Goal: Transaction & Acquisition: Obtain resource

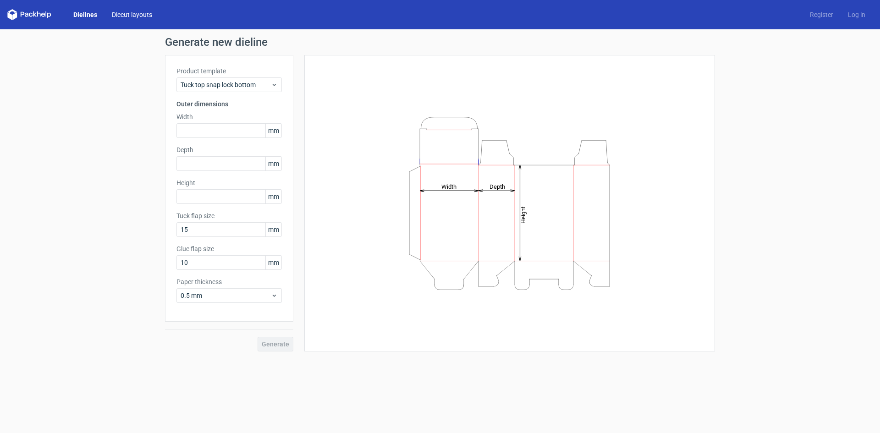
click at [137, 11] on link "Diecut layouts" at bounding box center [132, 14] width 55 height 9
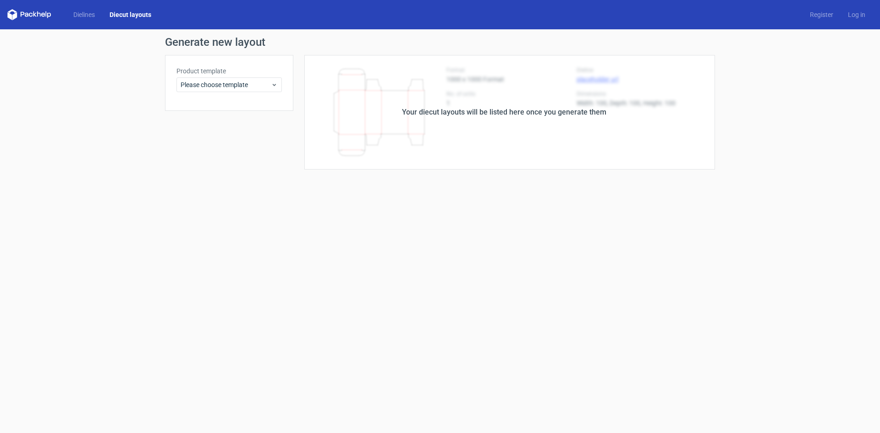
click at [34, 12] on polygon at bounding box center [35, 14] width 4 height 6
click at [238, 84] on span "Please choose template" at bounding box center [226, 84] width 90 height 9
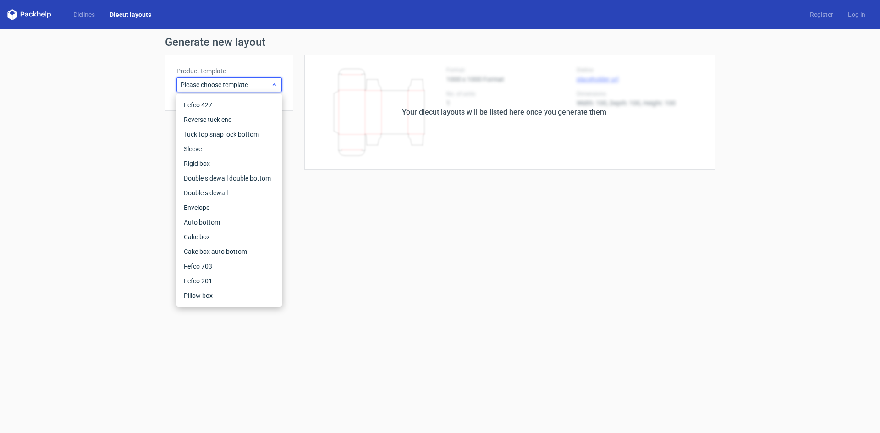
drag, startPoint x: 238, startPoint y: 84, endPoint x: 216, endPoint y: 79, distance: 22.7
click at [238, 84] on span "Please choose template" at bounding box center [226, 84] width 90 height 9
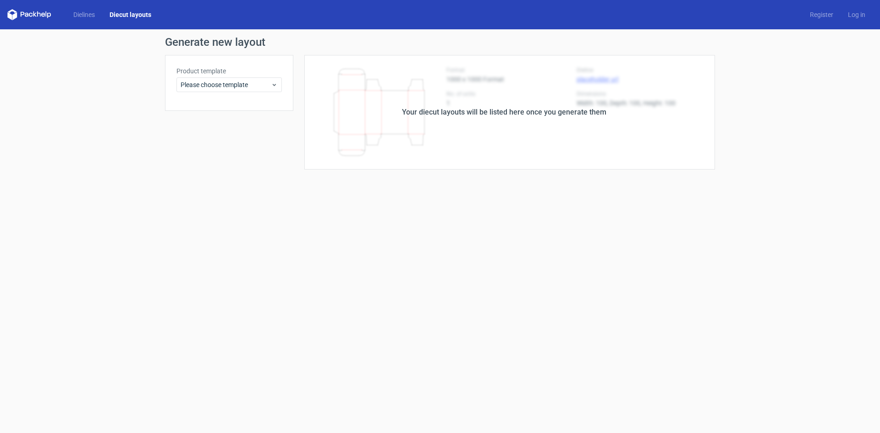
click at [38, 15] on icon at bounding box center [39, 14] width 4 height 6
click at [75, 15] on link "Dielines" at bounding box center [84, 14] width 36 height 9
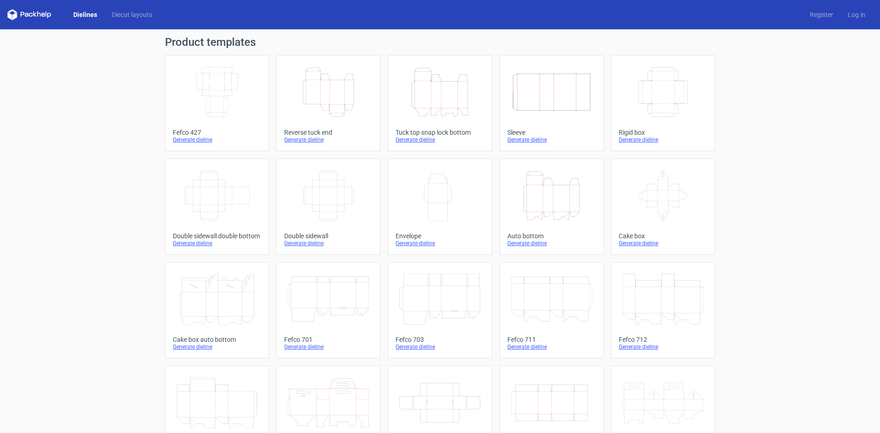
click at [226, 98] on icon "Width Depth Height" at bounding box center [217, 91] width 81 height 51
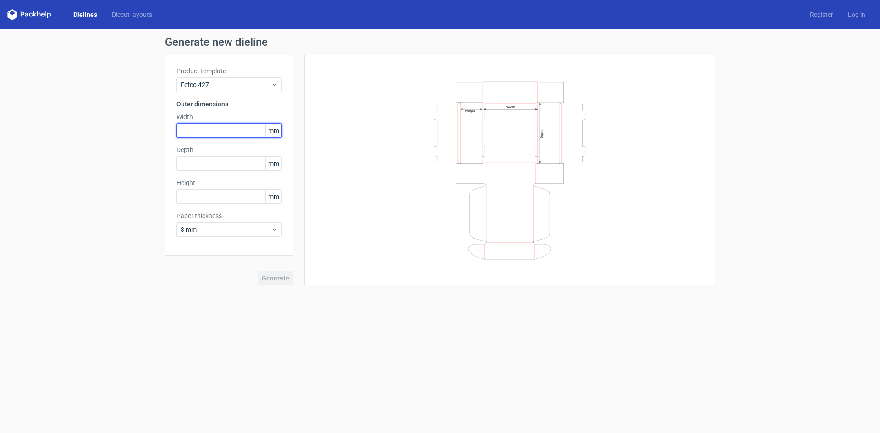
click at [210, 131] on input "text" at bounding box center [229, 130] width 105 height 15
type input "430"
click at [212, 164] on input "text" at bounding box center [229, 163] width 105 height 15
type input "320"
click at [205, 199] on input "text" at bounding box center [229, 196] width 105 height 15
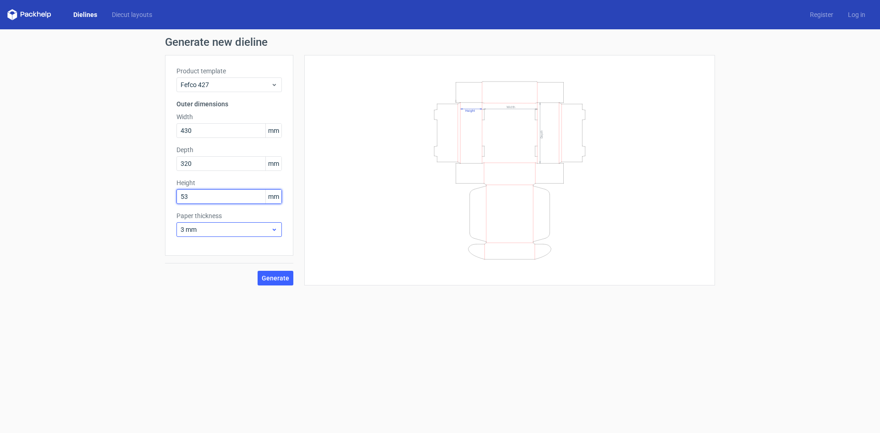
type input "53"
drag, startPoint x: 204, startPoint y: 229, endPoint x: 137, endPoint y: 238, distance: 68.4
click at [137, 235] on div "Generate new dieline Product template Fefco 427 Outer dimensions Width 430 mm D…" at bounding box center [440, 161] width 880 height 264
click at [276, 230] on icon at bounding box center [274, 229] width 7 height 7
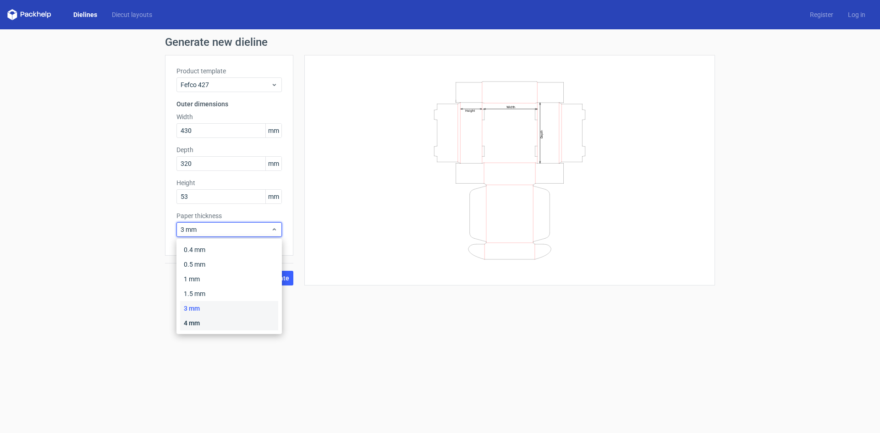
click at [202, 322] on div "4 mm" at bounding box center [229, 323] width 98 height 15
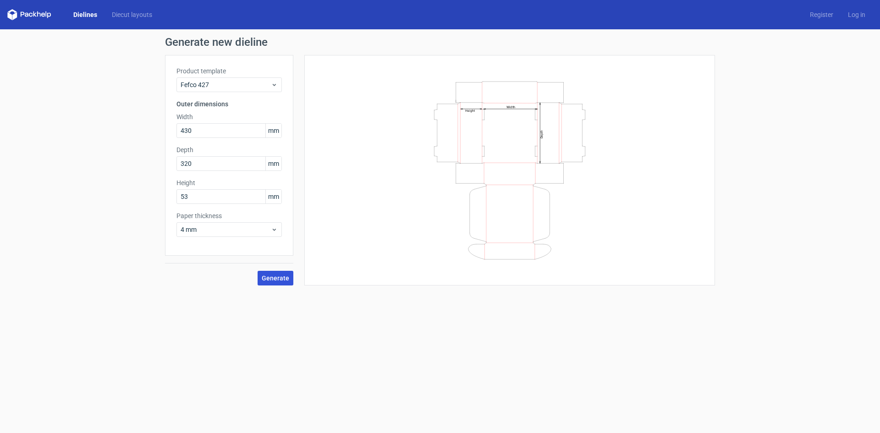
click at [281, 277] on span "Generate" at bounding box center [276, 278] width 28 height 6
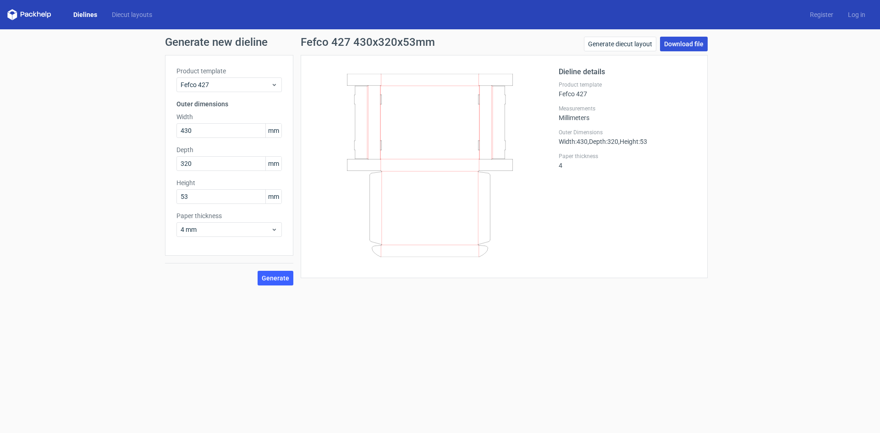
click at [682, 44] on link "Download file" at bounding box center [684, 44] width 48 height 15
click at [32, 14] on icon at bounding box center [31, 15] width 4 height 4
click at [124, 12] on link "Diecut layouts" at bounding box center [132, 14] width 55 height 9
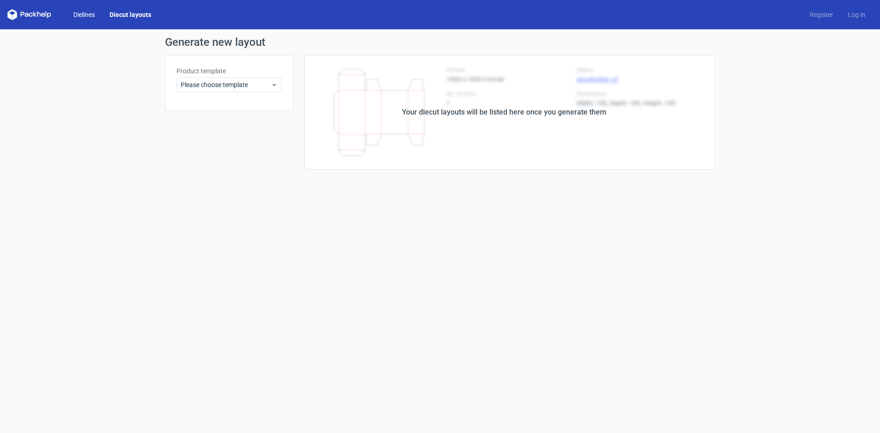
click at [80, 15] on link "Dielines" at bounding box center [84, 14] width 36 height 9
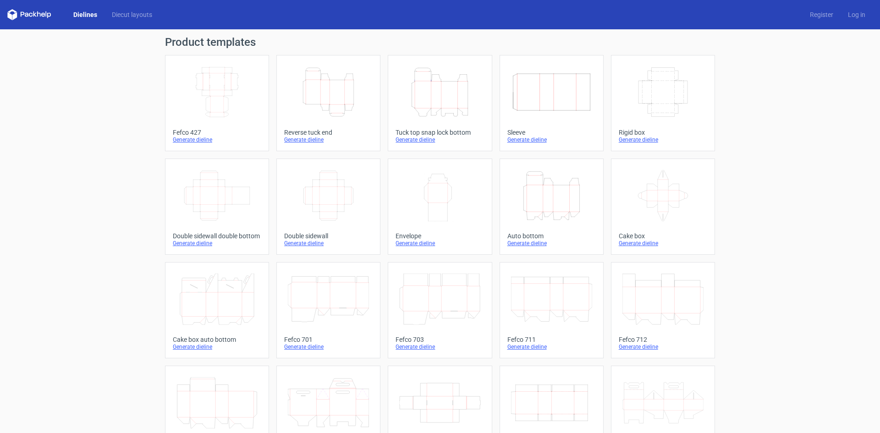
click at [234, 92] on icon "Width Depth Height" at bounding box center [217, 91] width 81 height 51
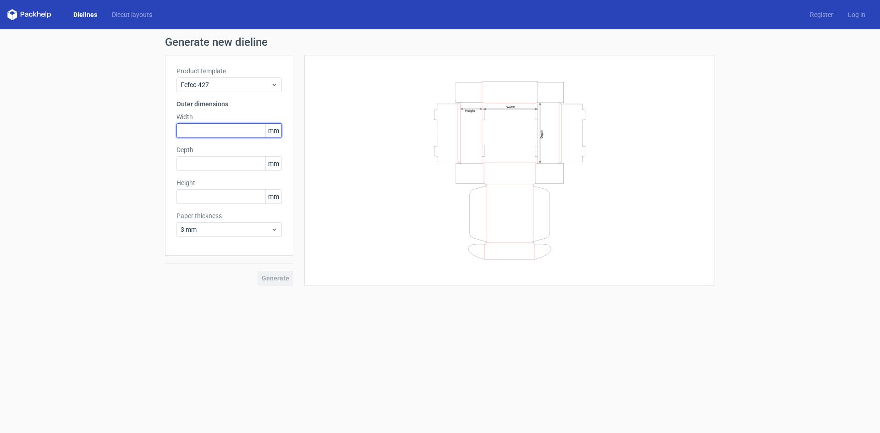
click at [189, 131] on input "text" at bounding box center [229, 130] width 105 height 15
type input "430"
click at [208, 164] on input "text" at bounding box center [229, 163] width 105 height 15
type input "320"
click at [231, 193] on input "text" at bounding box center [229, 196] width 105 height 15
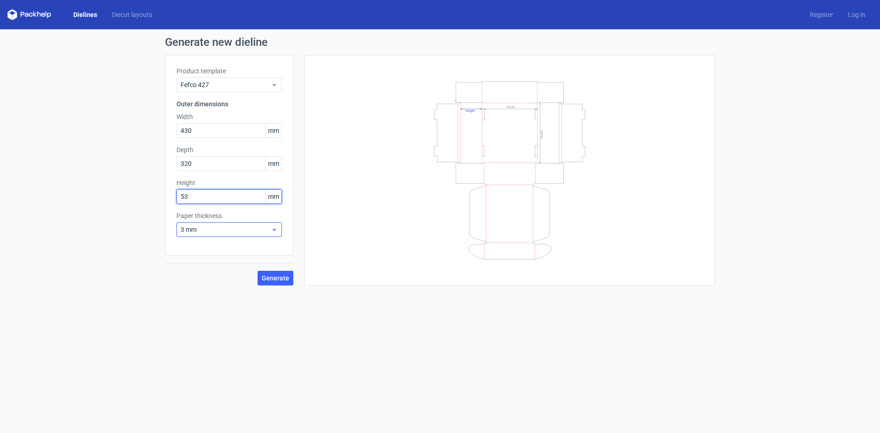
type input "53"
click at [257, 233] on span "3 mm" at bounding box center [226, 229] width 90 height 9
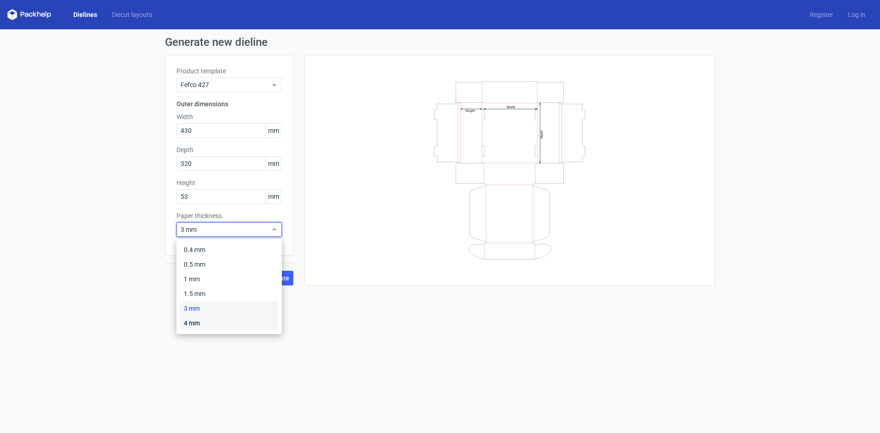
click at [196, 321] on div "4 mm" at bounding box center [229, 323] width 98 height 15
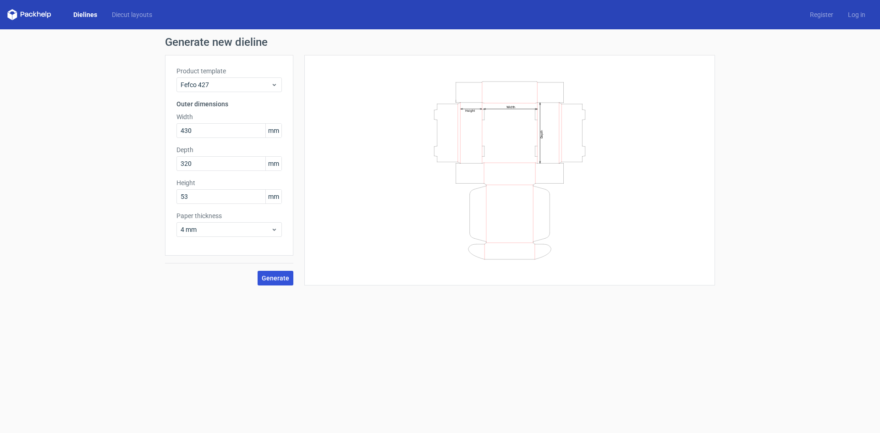
click at [272, 276] on span "Generate" at bounding box center [276, 278] width 28 height 6
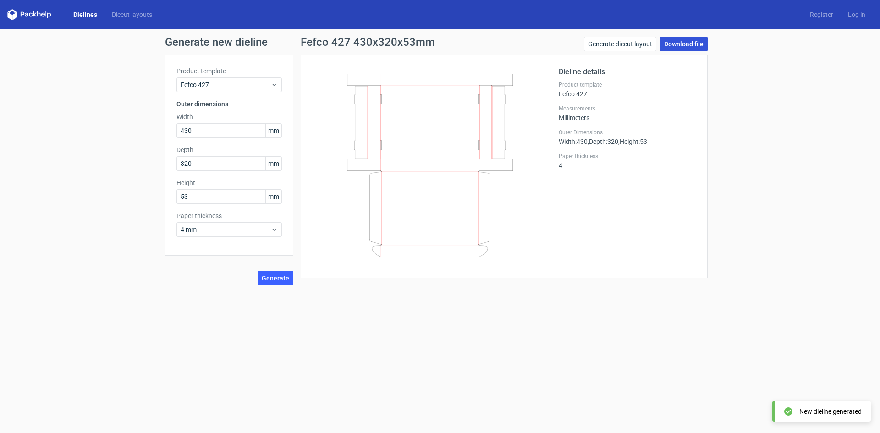
click at [677, 42] on link "Download file" at bounding box center [684, 44] width 48 height 15
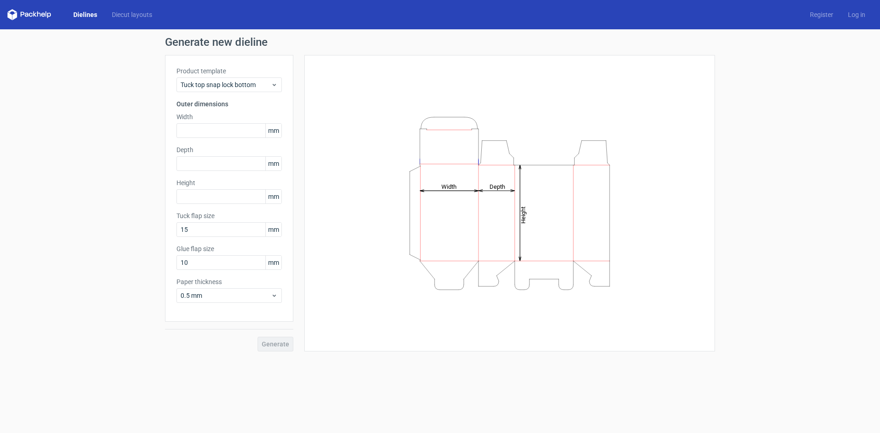
click at [34, 17] on icon at bounding box center [29, 14] width 44 height 11
click at [121, 15] on link "Diecut layouts" at bounding box center [132, 14] width 55 height 9
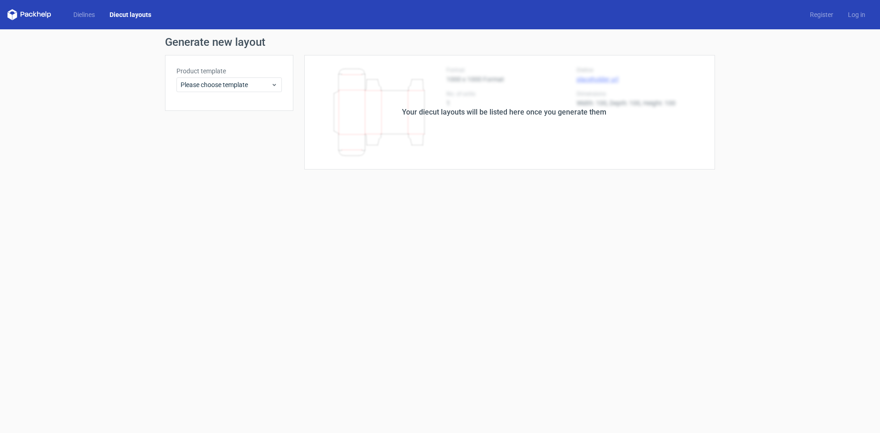
click at [42, 15] on icon at bounding box center [43, 15] width 4 height 4
click at [88, 14] on link "Dielines" at bounding box center [84, 14] width 36 height 9
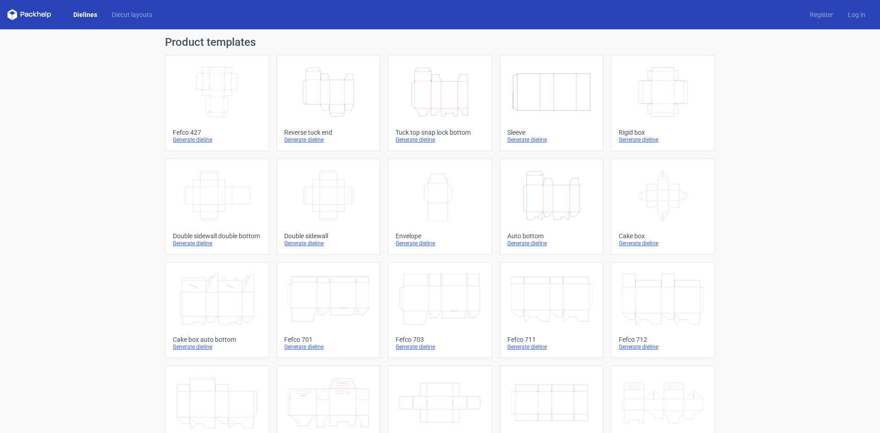
click at [207, 90] on icon "Width Depth Height" at bounding box center [217, 91] width 81 height 51
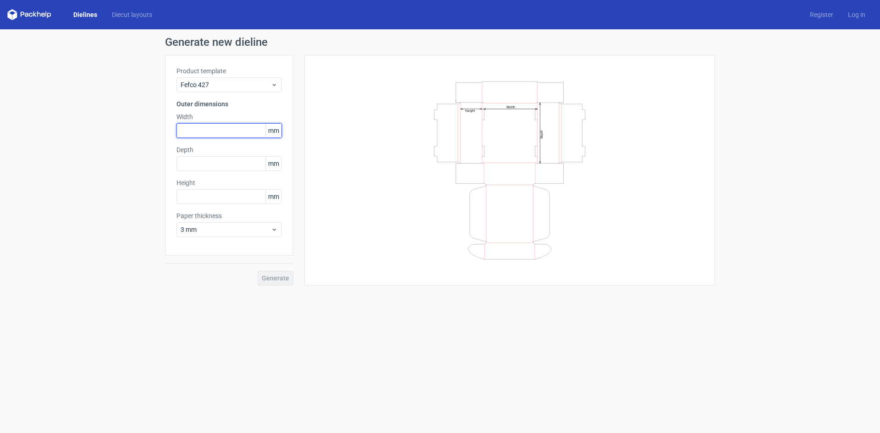
click at [202, 130] on input "text" at bounding box center [229, 130] width 105 height 15
type input "430"
click at [223, 161] on input "text" at bounding box center [229, 163] width 105 height 15
drag, startPoint x: 220, startPoint y: 133, endPoint x: 161, endPoint y: 139, distance: 58.6
click at [161, 139] on div "Generate new dieline Product template Fefco 427 Outer dimensions Width 430 mm D…" at bounding box center [440, 161] width 880 height 264
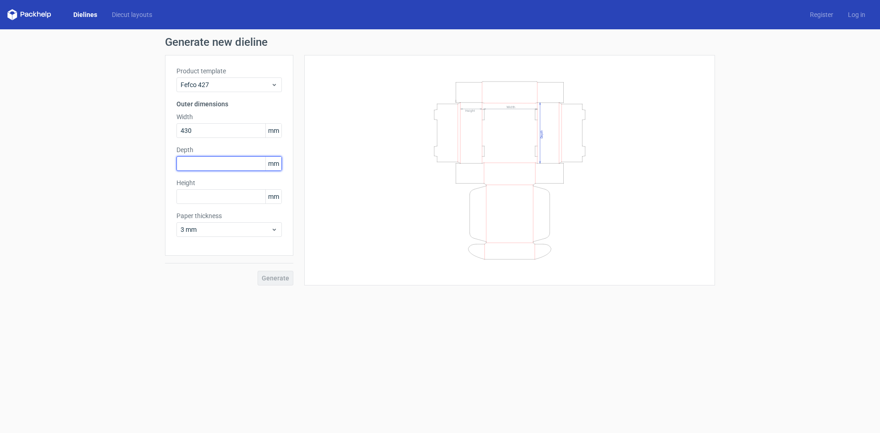
click at [217, 164] on input "text" at bounding box center [229, 163] width 105 height 15
type input "320"
click at [175, 193] on div "Product template Fefco 427 Outer dimensions Width 430 mm Depth 320 mm Height mm…" at bounding box center [229, 155] width 128 height 201
click at [188, 197] on input "text" at bounding box center [229, 196] width 105 height 15
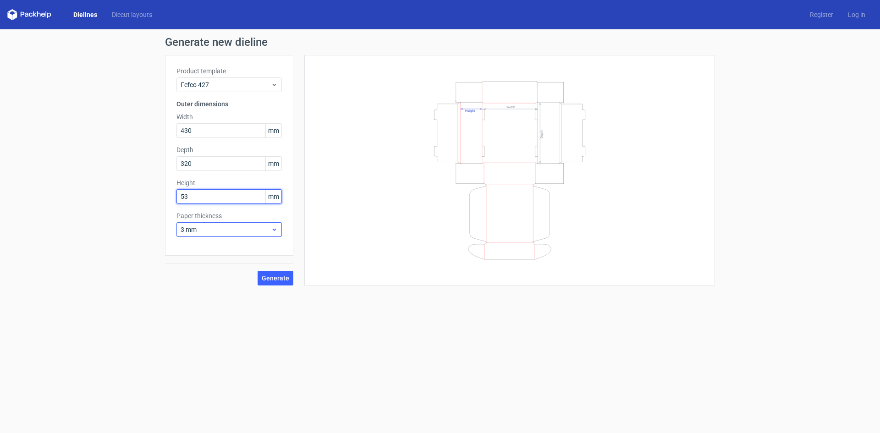
type input "53"
click at [268, 231] on span "3 mm" at bounding box center [226, 229] width 90 height 9
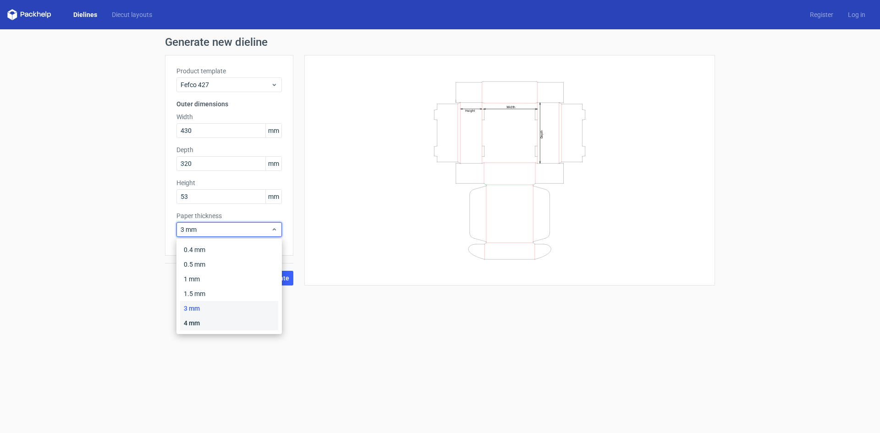
click at [204, 321] on div "4 mm" at bounding box center [229, 323] width 98 height 15
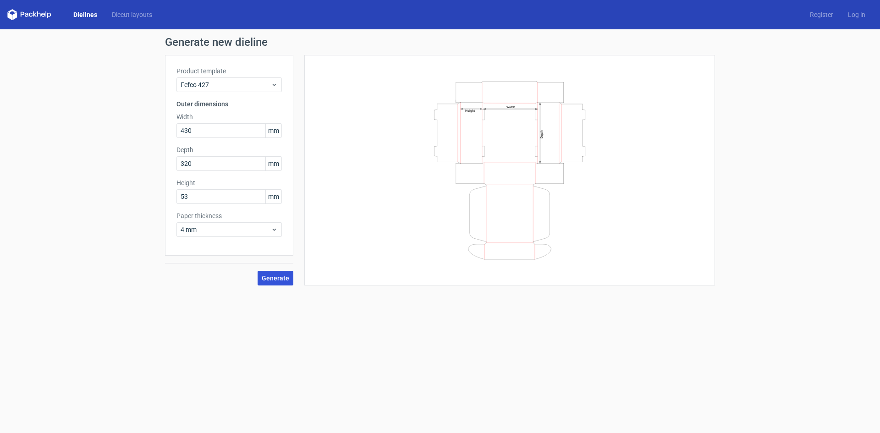
click at [286, 276] on span "Generate" at bounding box center [276, 278] width 28 height 6
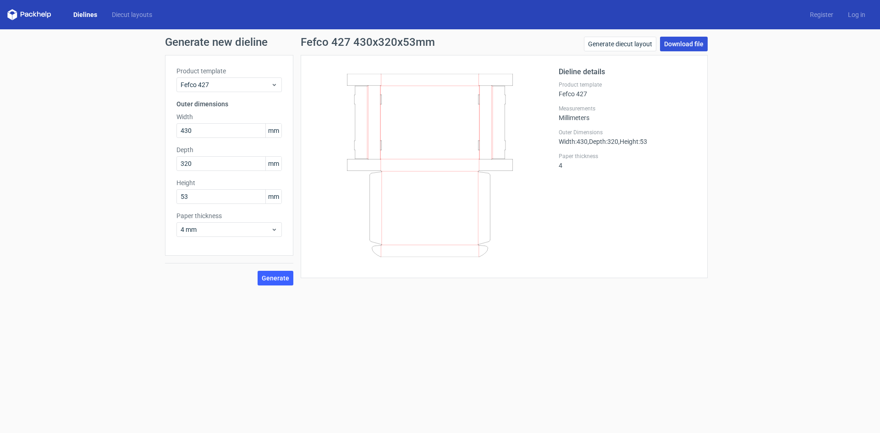
click at [672, 47] on link "Download file" at bounding box center [684, 44] width 48 height 15
click at [856, 17] on link "Log in" at bounding box center [857, 14] width 32 height 9
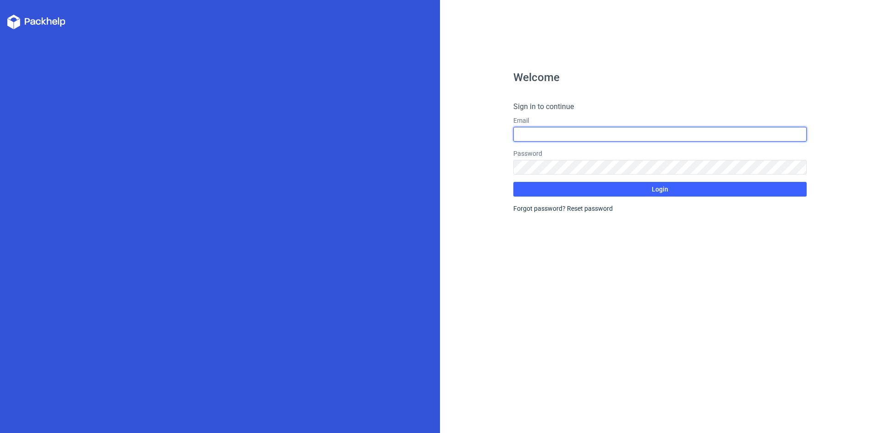
click at [569, 139] on input "text" at bounding box center [660, 134] width 293 height 15
type input "designer2@market99.com"
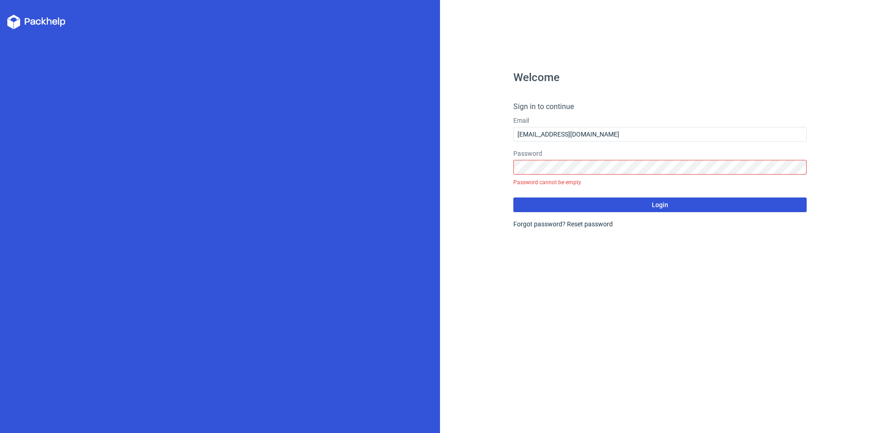
click at [655, 191] on form "Sign in to continue Email designer2@market99.com Password Password cannot be em…" at bounding box center [660, 164] width 293 height 127
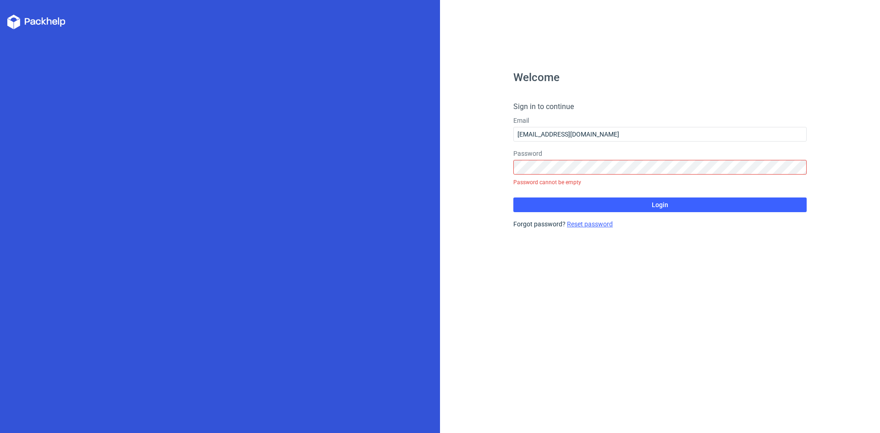
click at [585, 226] on link "Reset password" at bounding box center [590, 224] width 46 height 7
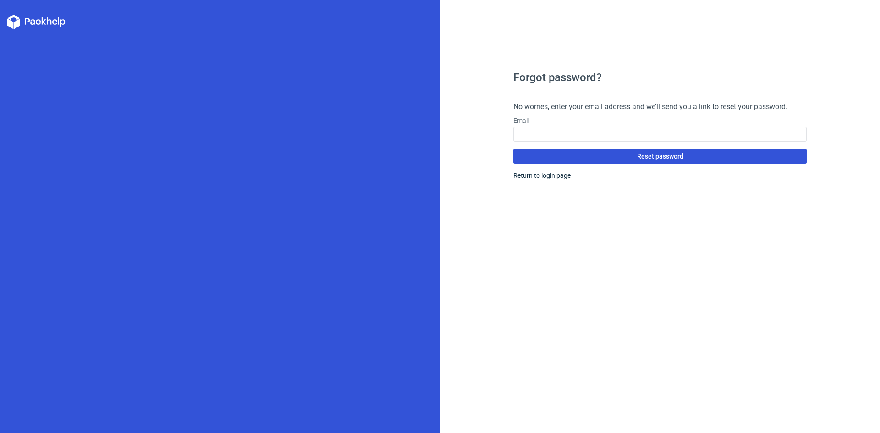
click at [649, 155] on span "Reset password" at bounding box center [660, 156] width 46 height 6
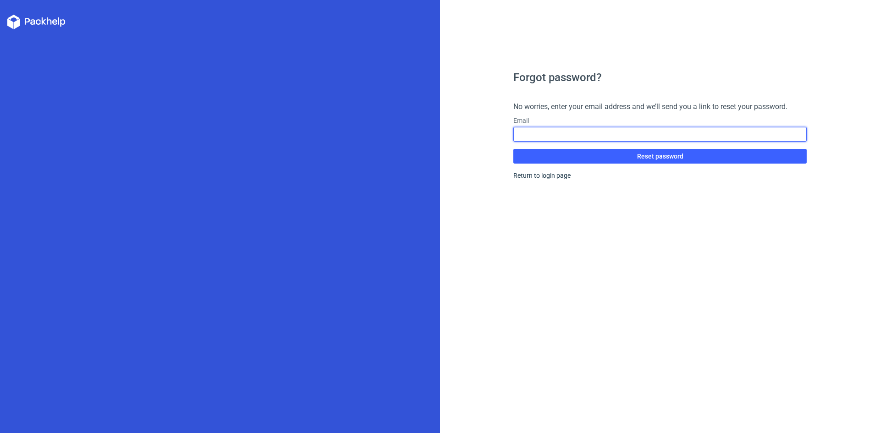
click at [563, 132] on input "text" at bounding box center [660, 134] width 293 height 15
type input "designer2@market99.com"
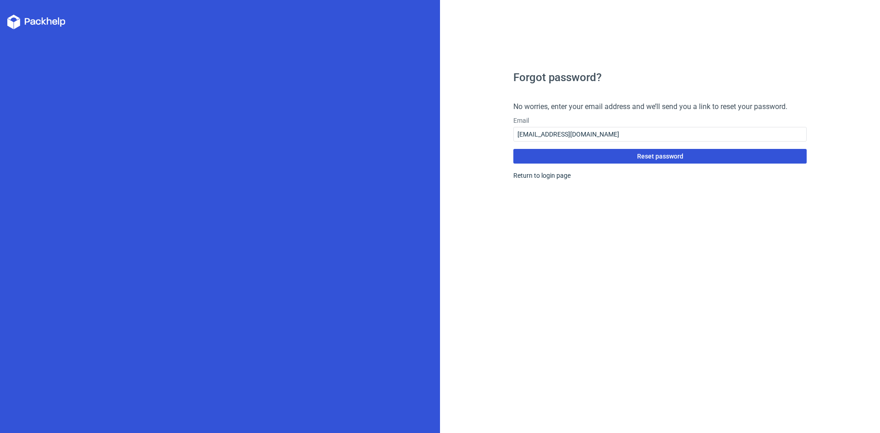
click at [641, 159] on span "Reset password" at bounding box center [660, 156] width 46 height 6
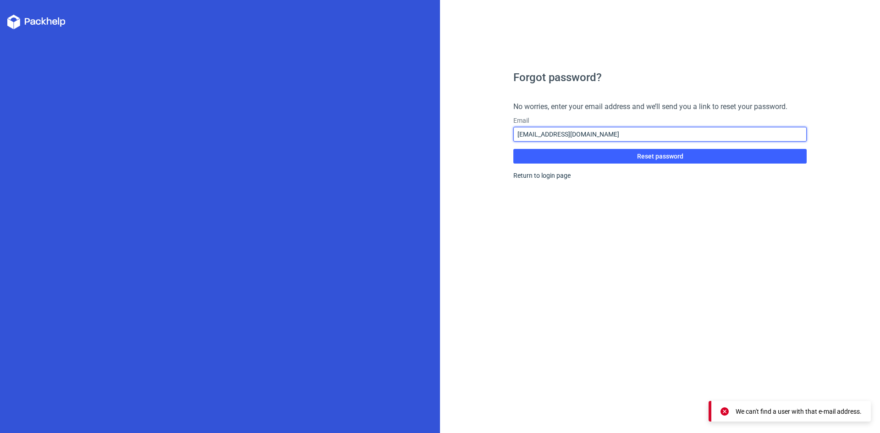
click at [607, 140] on input "designer2@market99.com" at bounding box center [660, 134] width 293 height 15
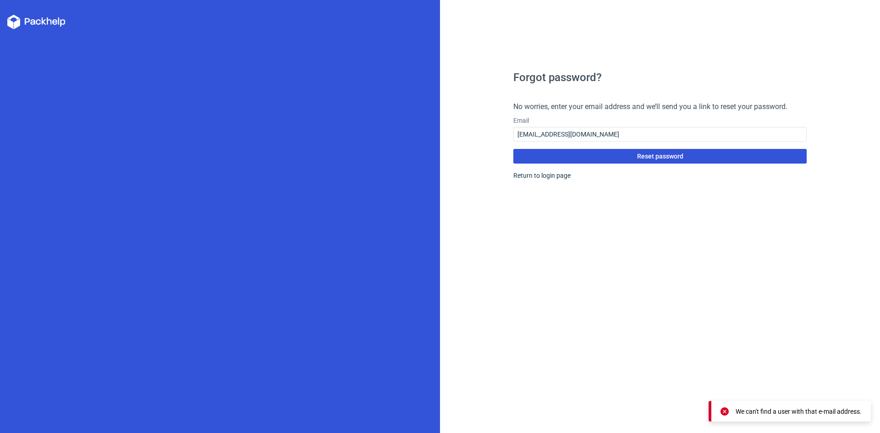
click at [655, 160] on span "Reset password" at bounding box center [660, 156] width 46 height 6
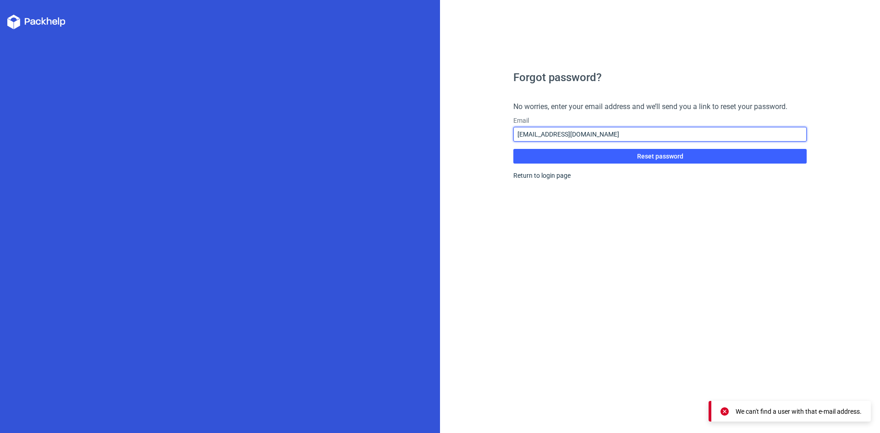
click at [605, 134] on input "designer2@market99.com" at bounding box center [660, 134] width 293 height 15
drag, startPoint x: 615, startPoint y: 136, endPoint x: 484, endPoint y: 129, distance: 131.3
click at [484, 129] on div "Forgot password? No worries, enter your email address and we’ll send you a link…" at bounding box center [660, 216] width 440 height 433
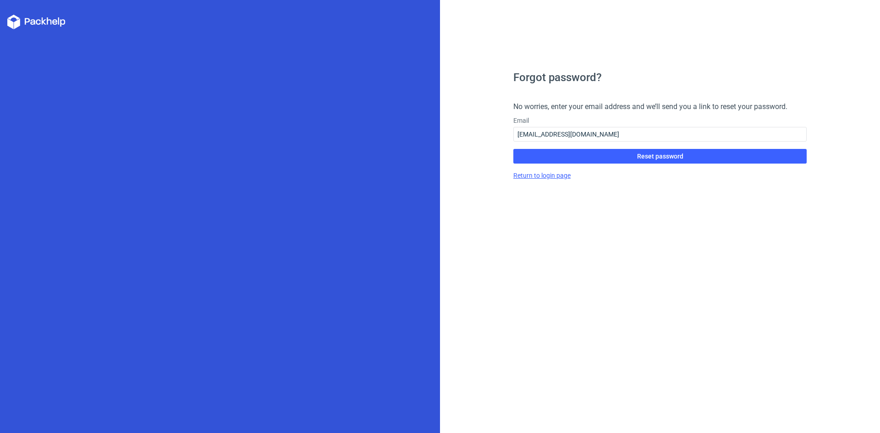
click at [552, 176] on link "Return to login page" at bounding box center [542, 175] width 57 height 7
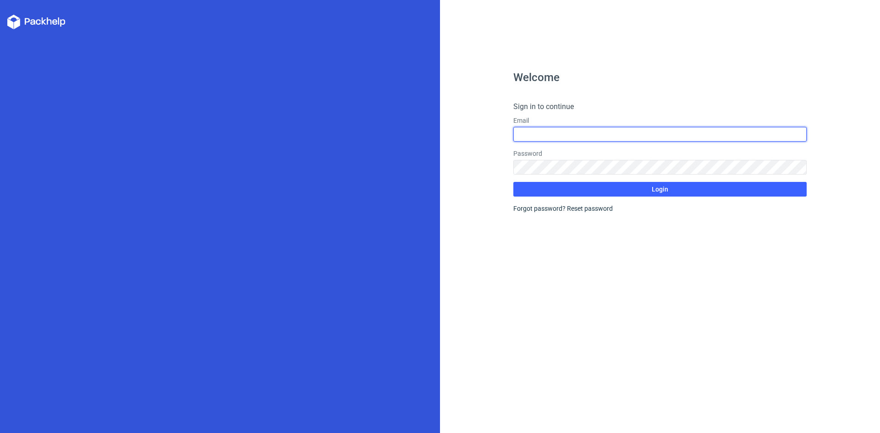
click at [558, 138] on input "text" at bounding box center [660, 134] width 293 height 15
type input "9910675210"
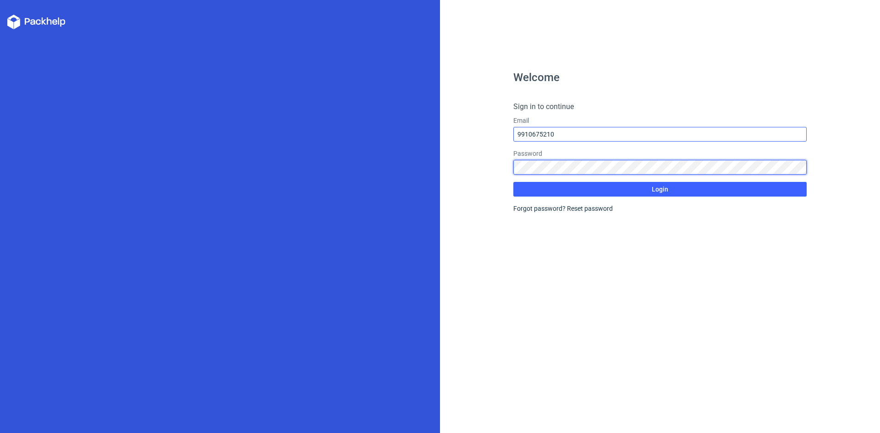
click at [580, 171] on div "Password" at bounding box center [660, 162] width 293 height 26
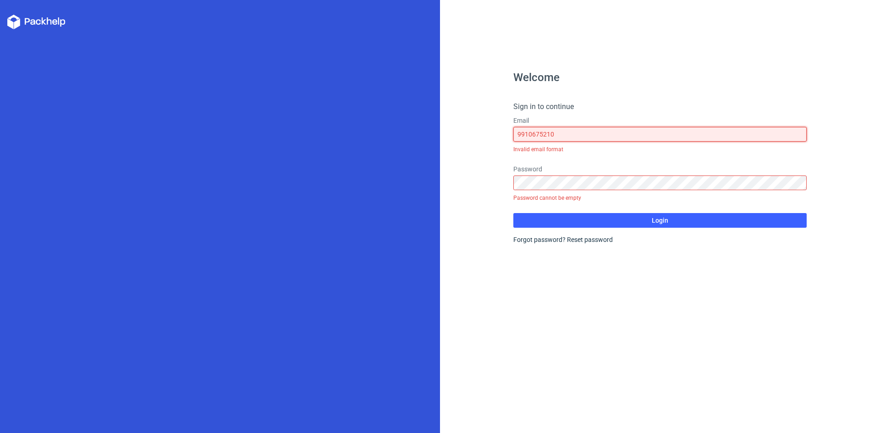
click at [587, 136] on input "9910675210" at bounding box center [660, 134] width 293 height 15
drag, startPoint x: 587, startPoint y: 136, endPoint x: 467, endPoint y: 136, distance: 119.7
click at [467, 136] on div "Welcome Sign in to continue Email 9910675210 Invalid email format Password Pass…" at bounding box center [660, 216] width 440 height 433
click at [554, 135] on input "text" at bounding box center [660, 134] width 293 height 15
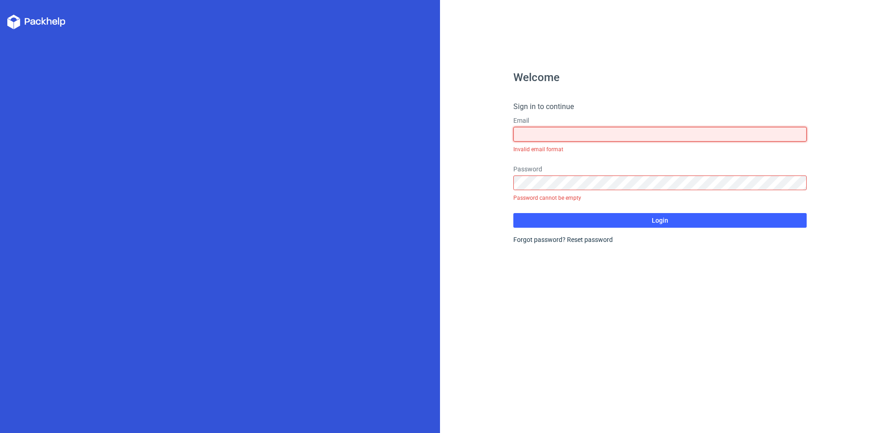
type input "designideaidea@gmail.com"
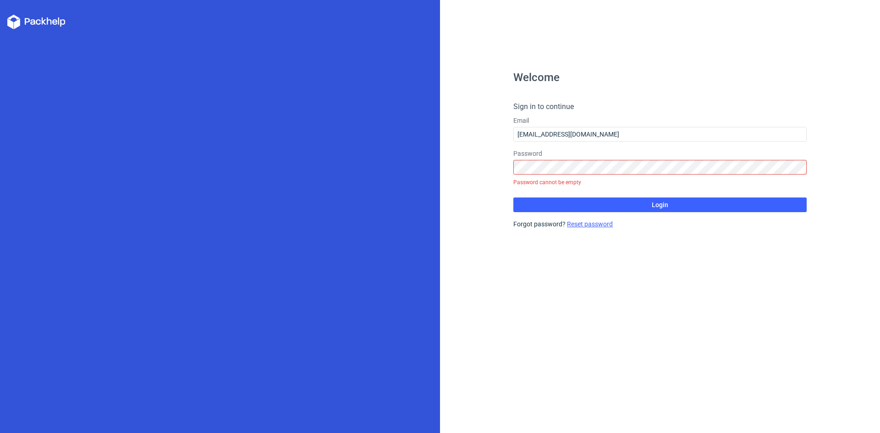
click at [592, 224] on link "Reset password" at bounding box center [590, 224] width 46 height 7
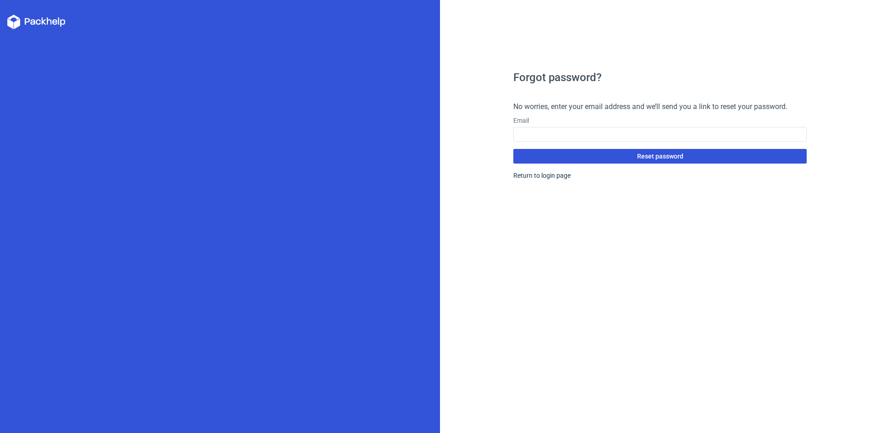
click at [656, 156] on span "Reset password" at bounding box center [660, 156] width 46 height 6
click at [686, 225] on div "Forgot password? No worries, enter your email address and we’ll send you a link…" at bounding box center [660, 252] width 293 height 361
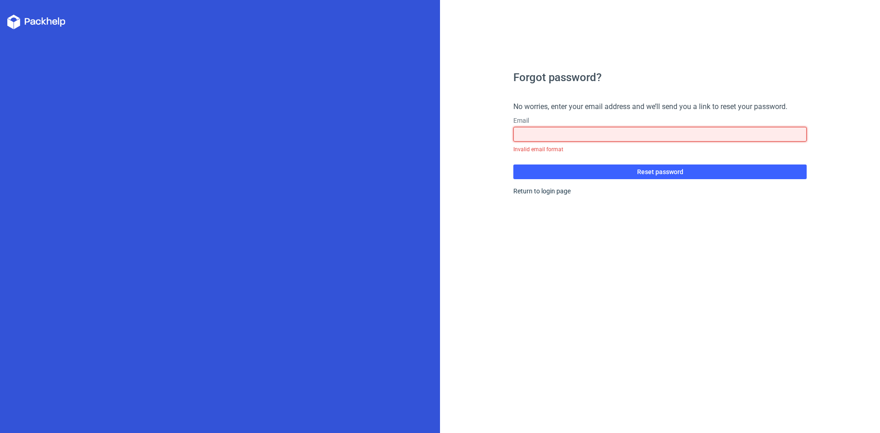
click at [642, 132] on input "text" at bounding box center [660, 134] width 293 height 15
click at [569, 134] on input "text" at bounding box center [660, 134] width 293 height 15
type input "designideaidea@gmail.com"
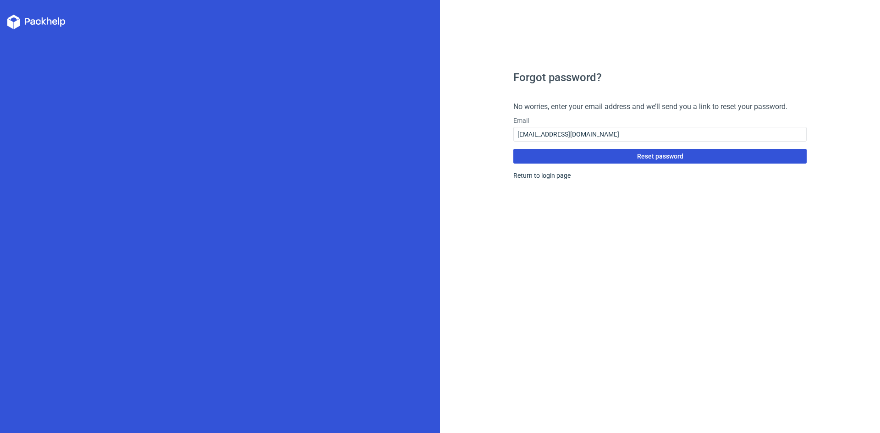
click at [644, 155] on span "Reset password" at bounding box center [660, 156] width 46 height 6
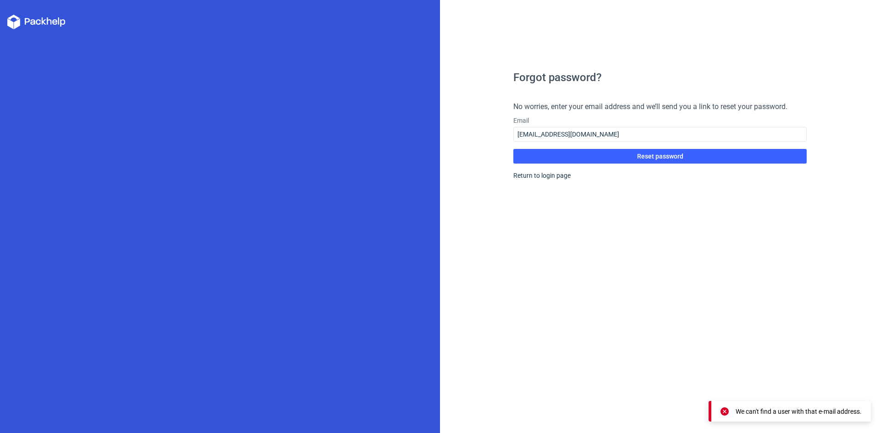
click at [39, 22] on icon at bounding box center [36, 22] width 58 height 15
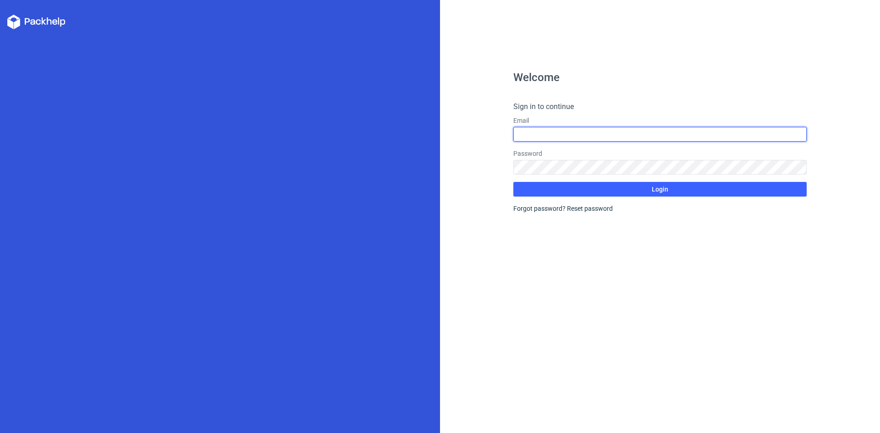
click at [535, 130] on input "text" at bounding box center [660, 134] width 293 height 15
type input "designer2@market99.com"
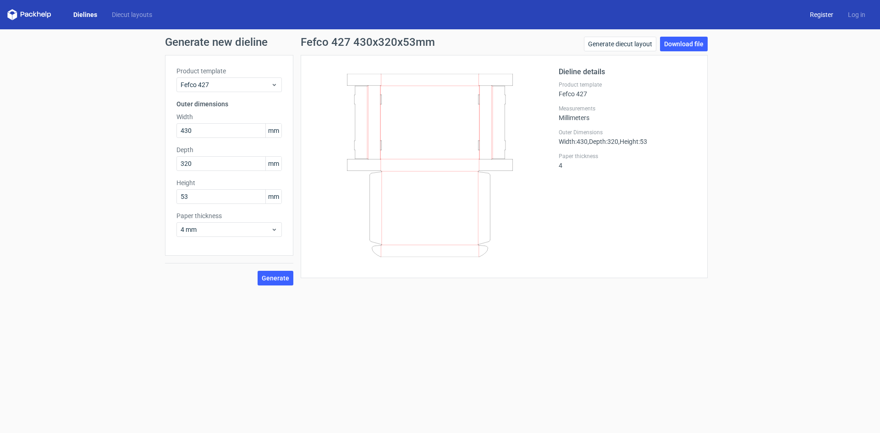
click at [820, 15] on link "Register" at bounding box center [822, 14] width 38 height 9
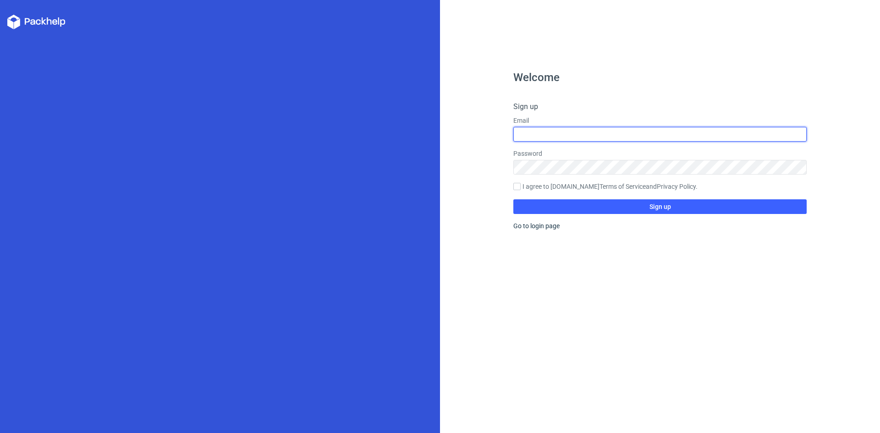
click at [597, 134] on input "text" at bounding box center [660, 134] width 293 height 15
type input "designideaidea@gmail.com"
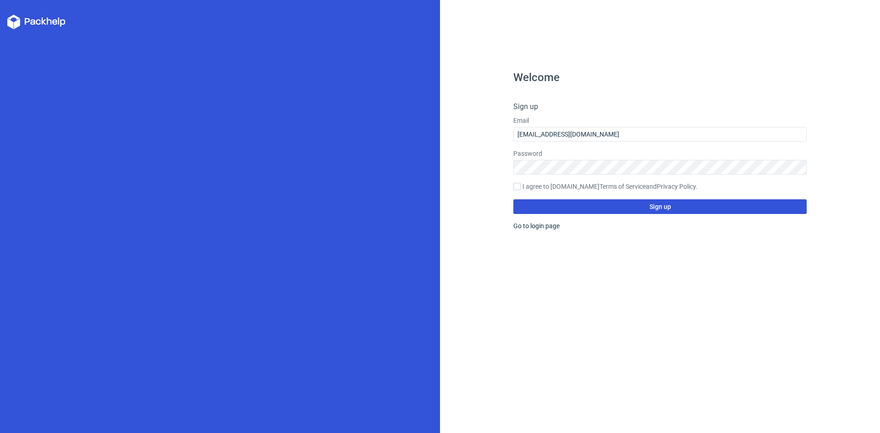
click at [668, 210] on button "Sign up" at bounding box center [660, 206] width 293 height 15
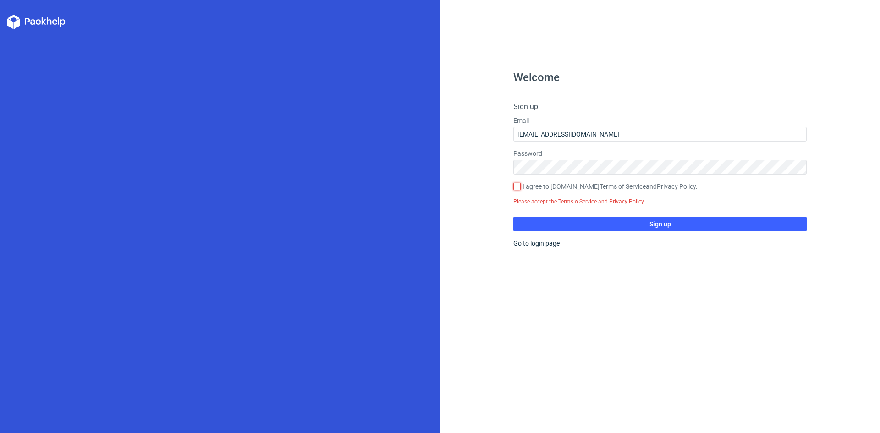
click at [515, 185] on input "I agree to [DOMAIN_NAME] Terms of Service and Privacy Policy ." at bounding box center [517, 186] width 7 height 7
checkbox input "true"
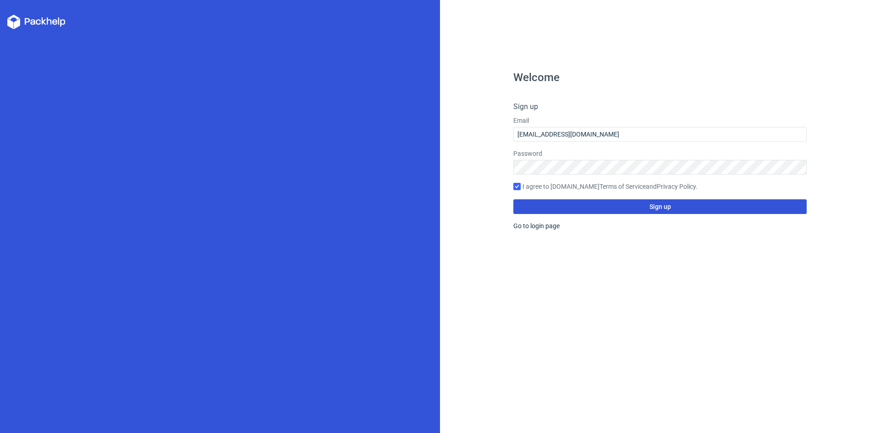
click at [666, 210] on span "Sign up" at bounding box center [661, 207] width 22 height 6
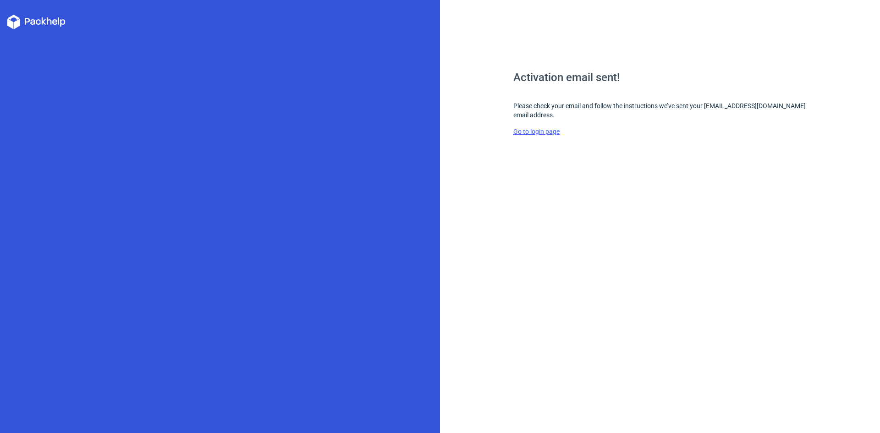
click at [558, 130] on link "Go to login page" at bounding box center [537, 131] width 46 height 7
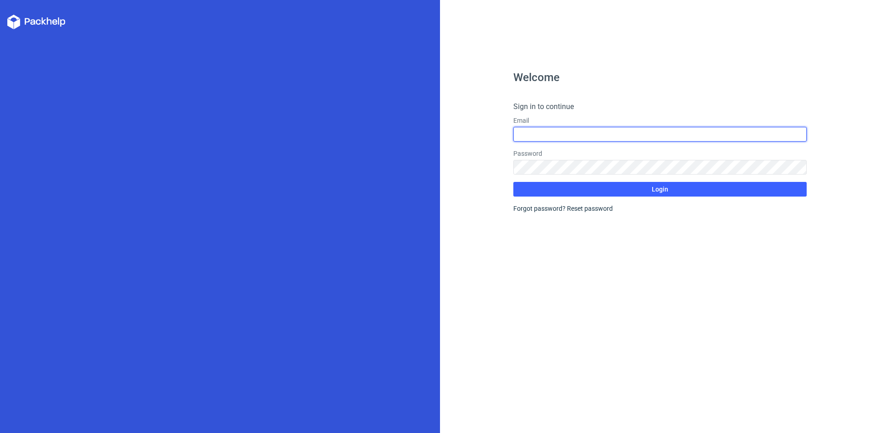
click at [586, 133] on input "text" at bounding box center [660, 134] width 293 height 15
type input "designideaidea@gmail.com"
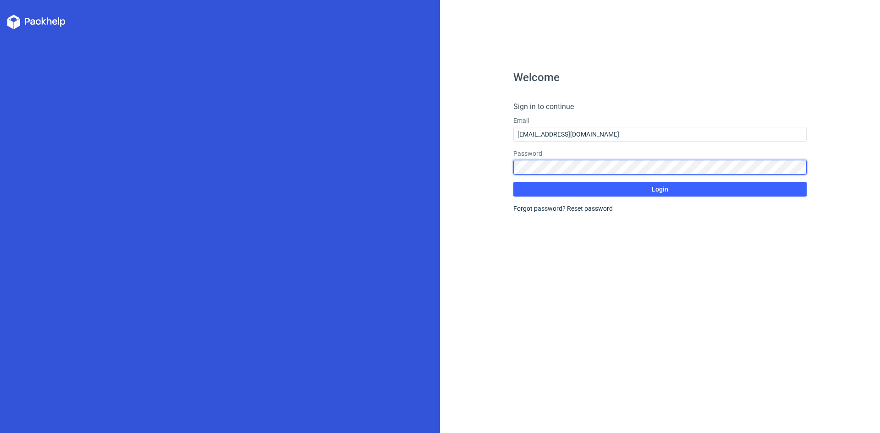
click at [514, 182] on button "Login" at bounding box center [660, 189] width 293 height 15
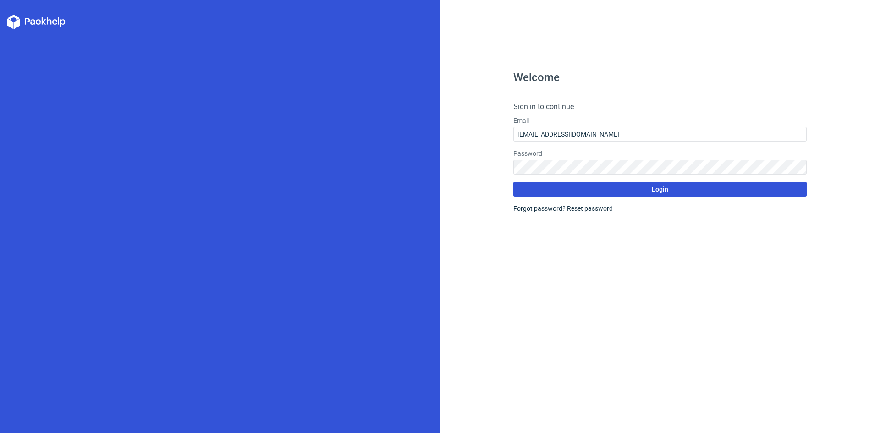
click at [671, 189] on button "Login" at bounding box center [660, 189] width 293 height 15
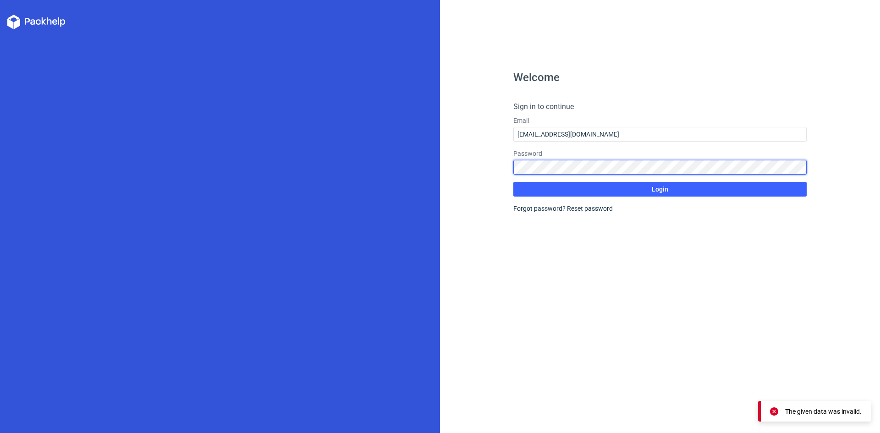
click at [483, 165] on div "Welcome Sign in to continue Email designideaidea@gmail.com Password Login Forgo…" at bounding box center [660, 216] width 440 height 433
click at [514, 182] on button "Login" at bounding box center [660, 189] width 293 height 15
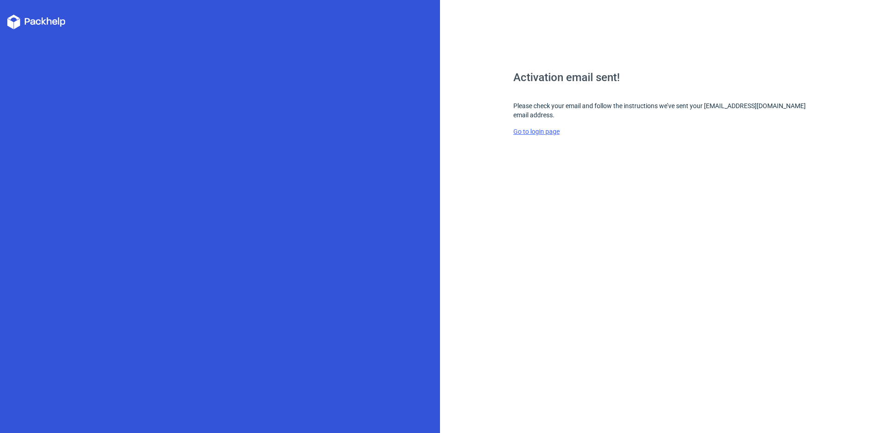
click at [550, 131] on link "Go to login page" at bounding box center [537, 131] width 46 height 7
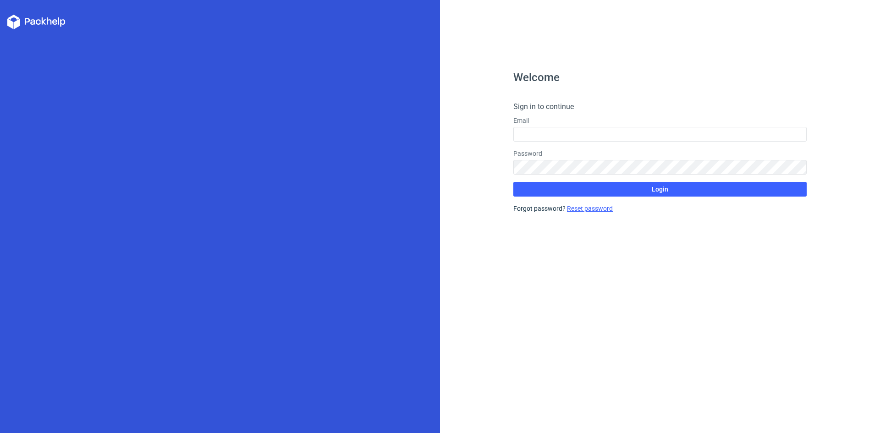
click at [586, 207] on link "Reset password" at bounding box center [590, 208] width 46 height 7
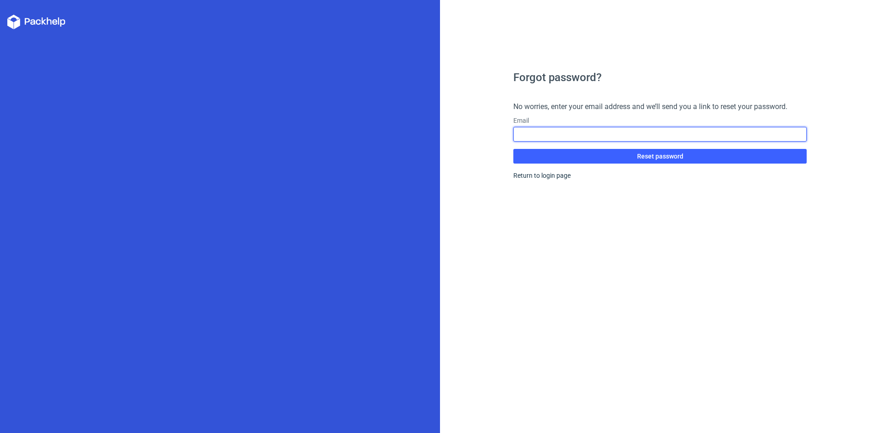
click at [585, 133] on input "text" at bounding box center [660, 134] width 293 height 15
type input "designideaidea@gmail.com"
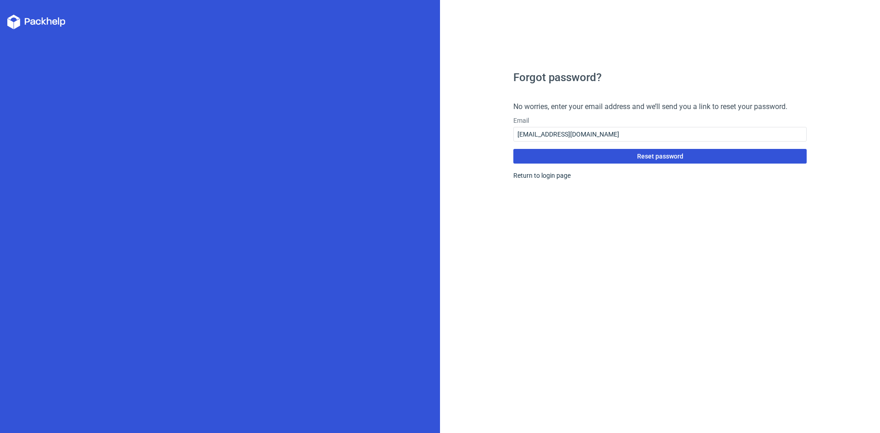
click at [620, 155] on button "Reset password" at bounding box center [660, 156] width 293 height 15
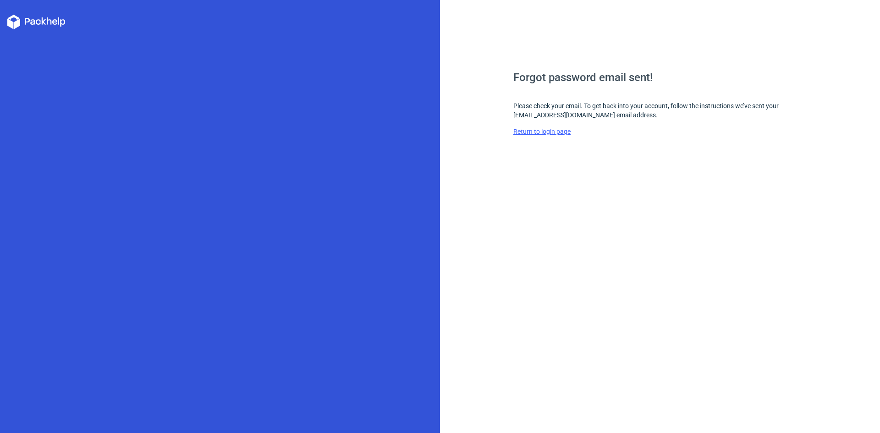
click at [556, 133] on link "Return to login page" at bounding box center [542, 131] width 57 height 7
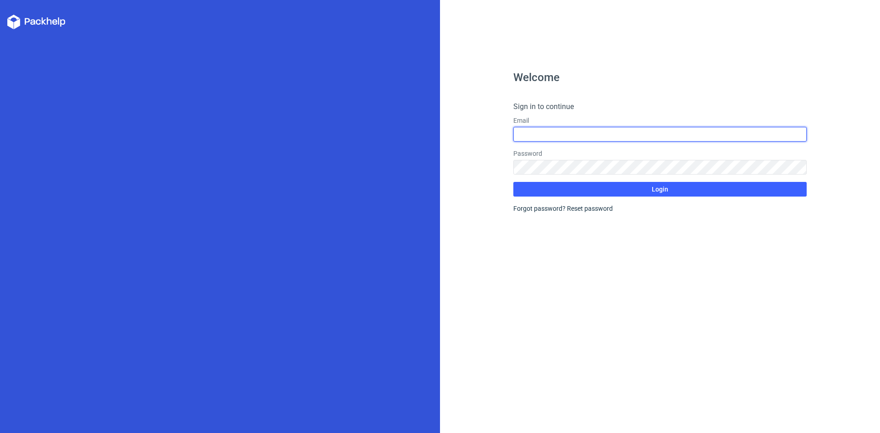
click at [556, 133] on input "text" at bounding box center [660, 134] width 293 height 15
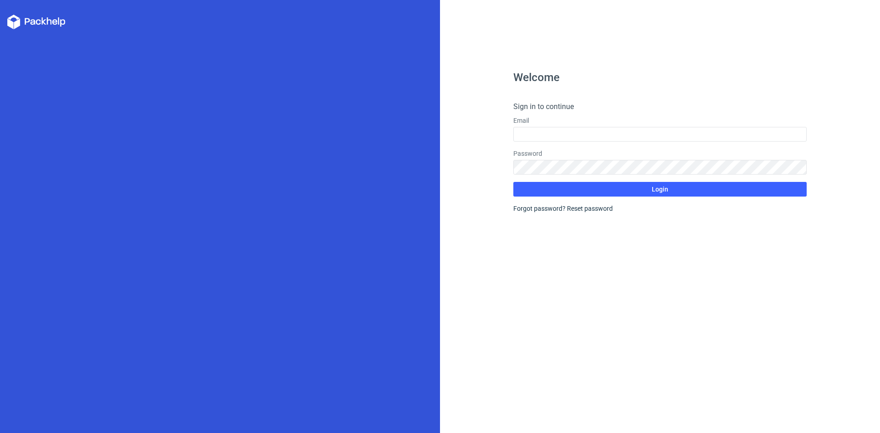
click at [619, 72] on div "Welcome Sign in to continue Email Password Login Forgot password? Reset password" at bounding box center [660, 216] width 440 height 433
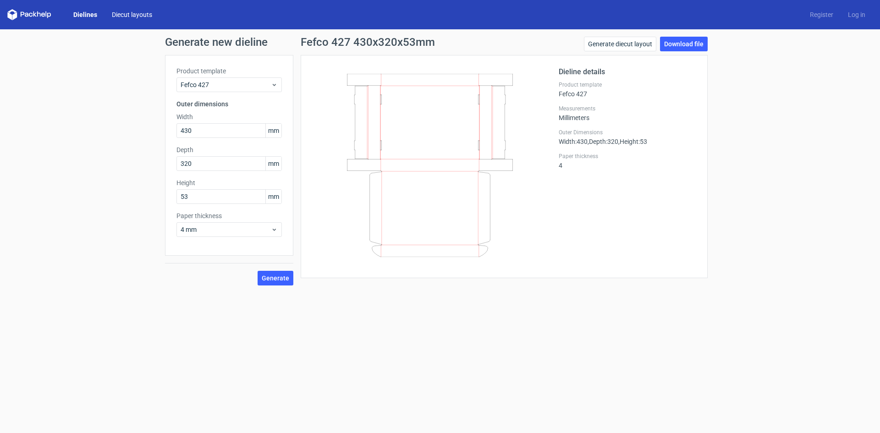
click at [124, 16] on link "Diecut layouts" at bounding box center [132, 14] width 55 height 9
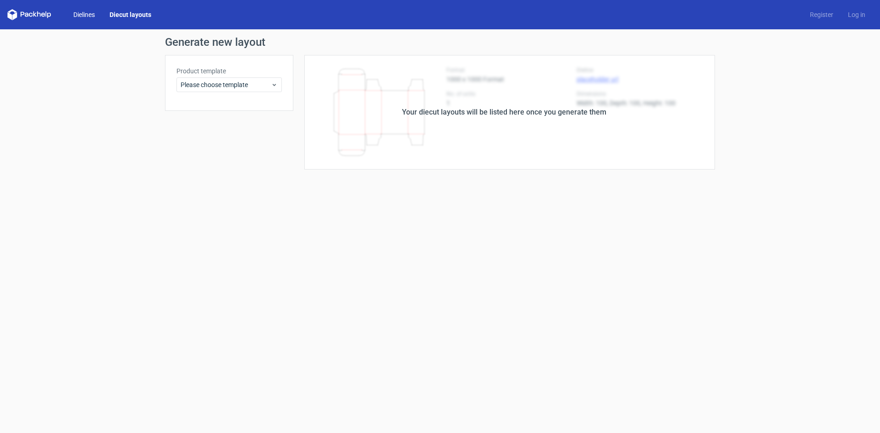
click at [83, 15] on link "Dielines" at bounding box center [84, 14] width 36 height 9
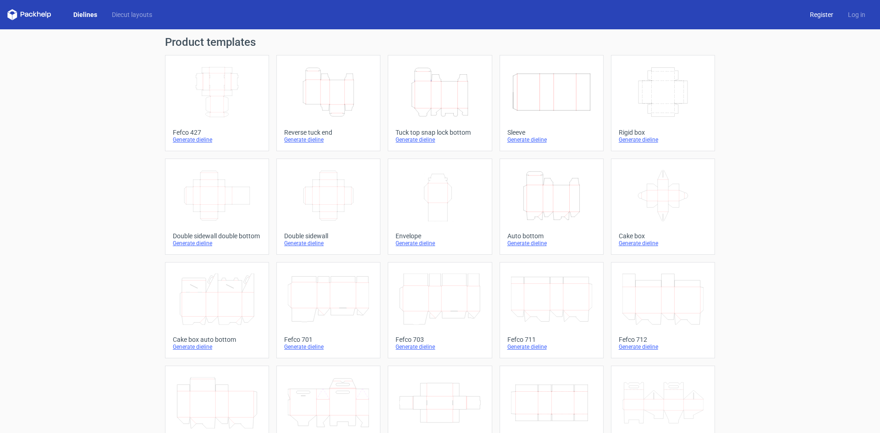
click at [820, 14] on link "Register" at bounding box center [822, 14] width 38 height 9
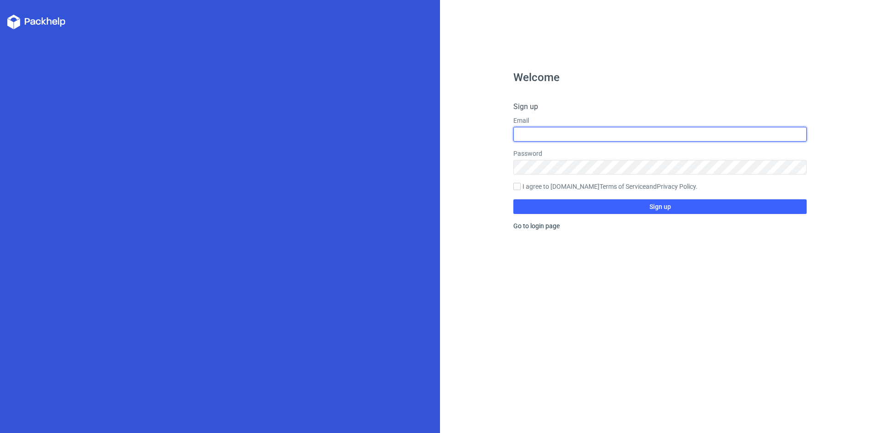
click at [562, 131] on input "text" at bounding box center [660, 134] width 293 height 15
paste input "designideaidea@gmail.com"
type input "designideaidea@gmail.com"
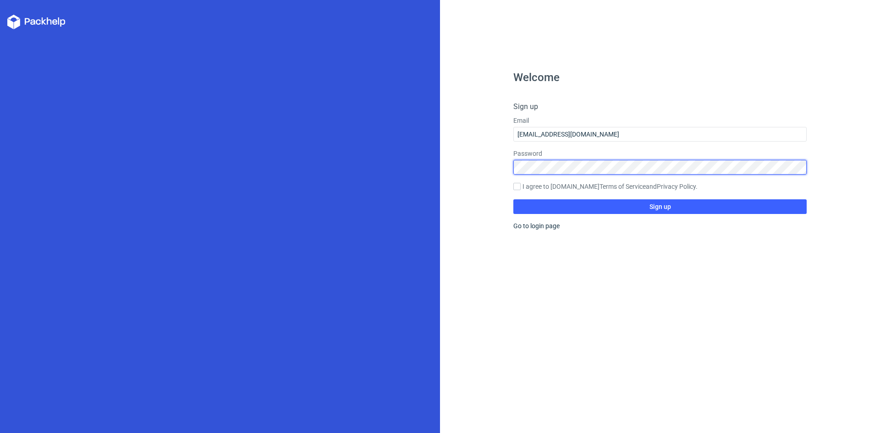
click at [514, 199] on button "Sign up" at bounding box center [660, 206] width 293 height 15
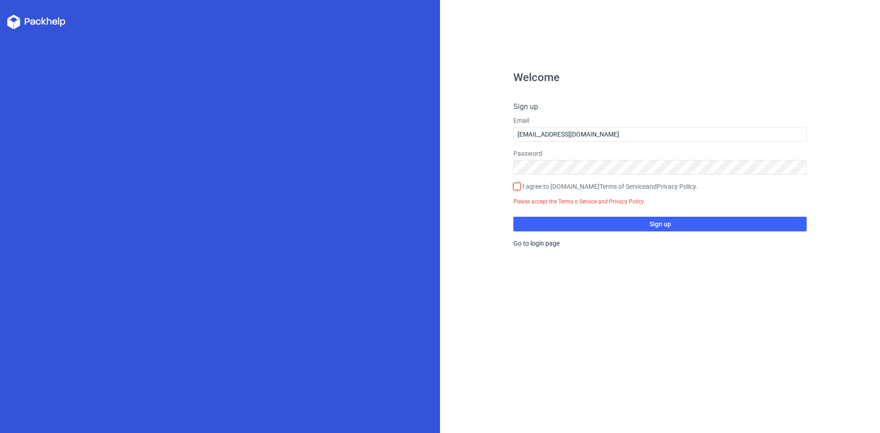
click at [517, 184] on input "I agree to [DOMAIN_NAME] Terms of Service and Privacy Policy ." at bounding box center [517, 186] width 7 height 7
checkbox input "true"
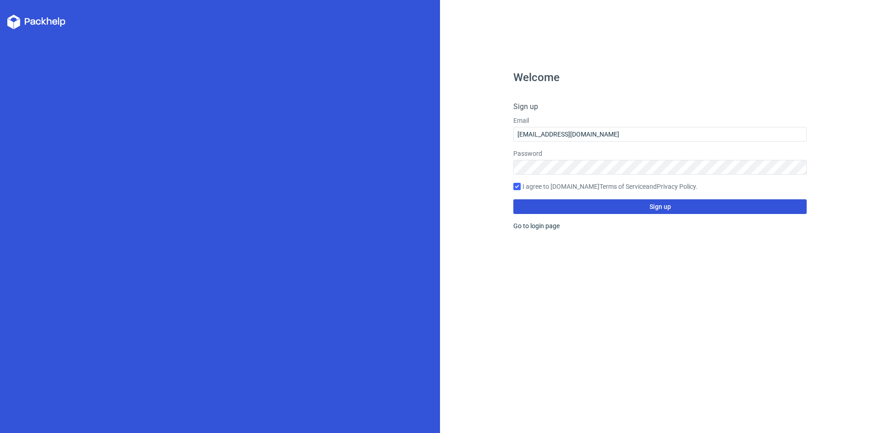
click at [621, 208] on button "Sign up" at bounding box center [660, 206] width 293 height 15
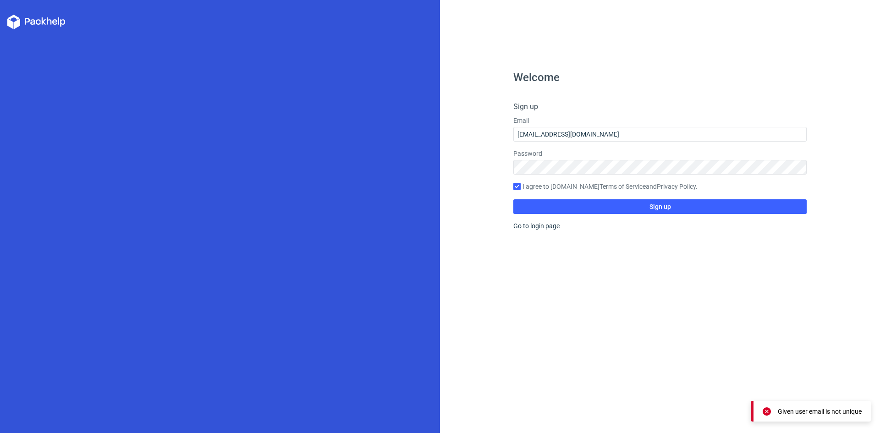
click at [854, 414] on div "Given user email is not unique" at bounding box center [820, 411] width 84 height 9
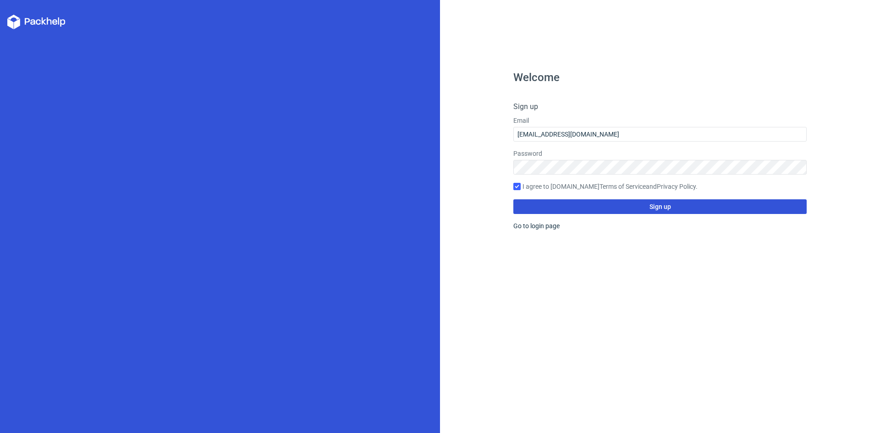
click at [657, 213] on button "Sign up" at bounding box center [660, 206] width 293 height 15
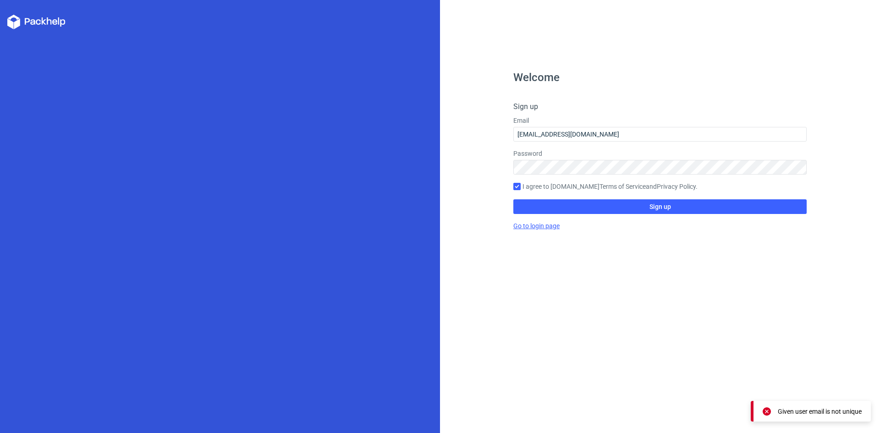
click at [530, 227] on link "Go to login page" at bounding box center [537, 225] width 46 height 7
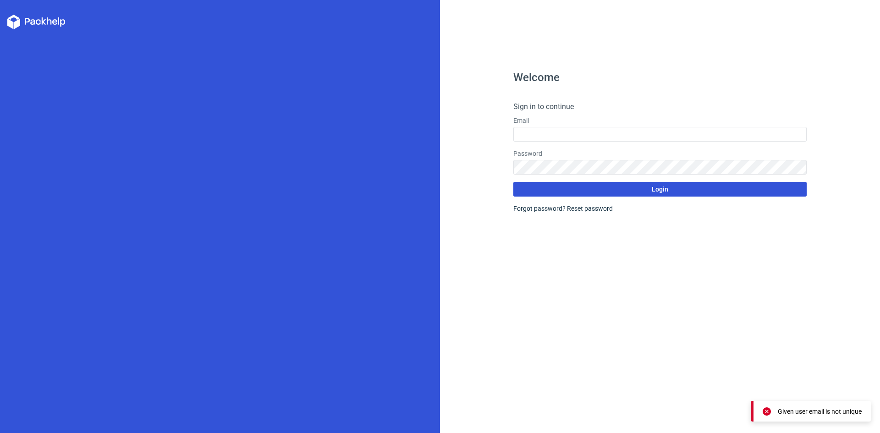
click at [683, 188] on button "Login" at bounding box center [660, 189] width 293 height 15
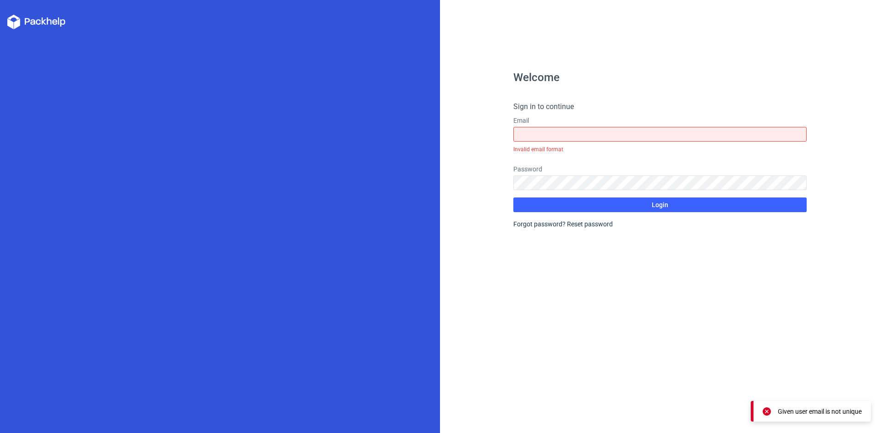
click at [672, 149] on form "Sign in to continue Email Invalid email format Password Login Forgot password? …" at bounding box center [660, 164] width 293 height 127
click at [38, 19] on icon at bounding box center [36, 22] width 58 height 15
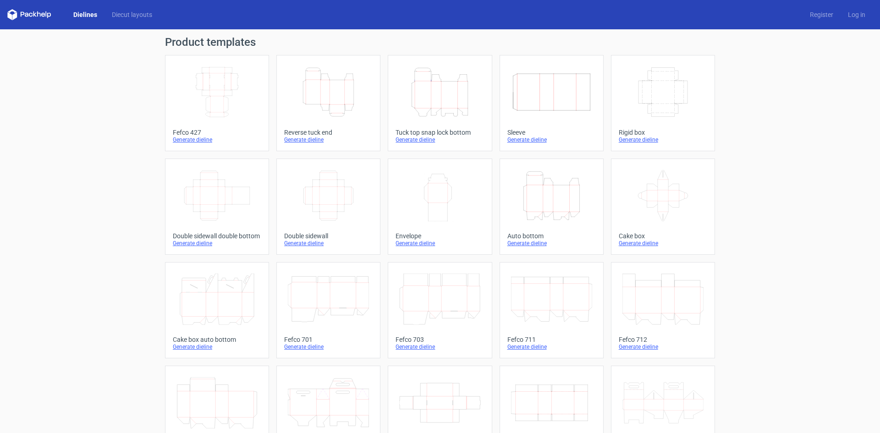
click at [189, 142] on div "Generate dieline" at bounding box center [217, 139] width 88 height 7
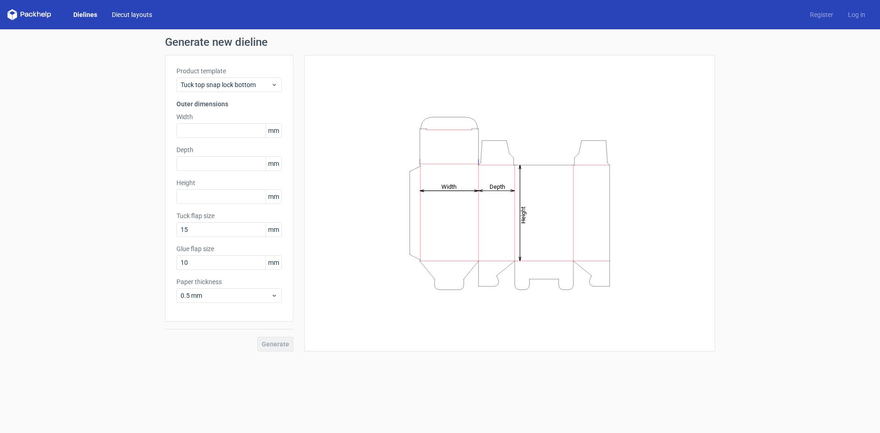
click at [138, 12] on link "Diecut layouts" at bounding box center [132, 14] width 55 height 9
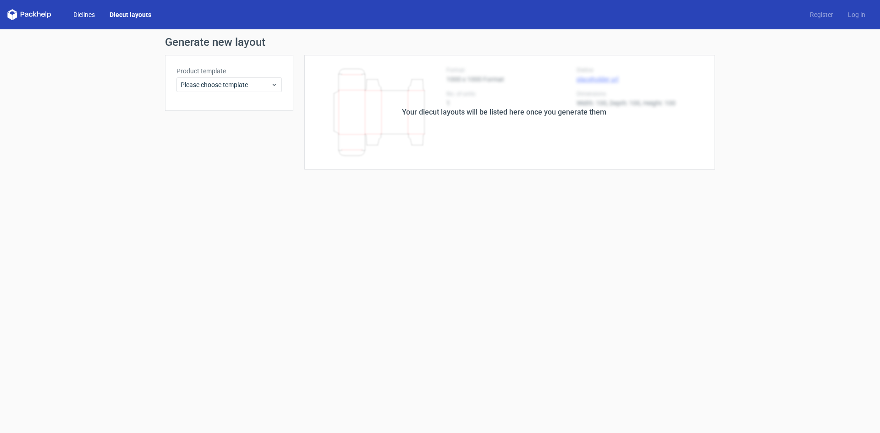
click at [89, 15] on link "Dielines" at bounding box center [84, 14] width 36 height 9
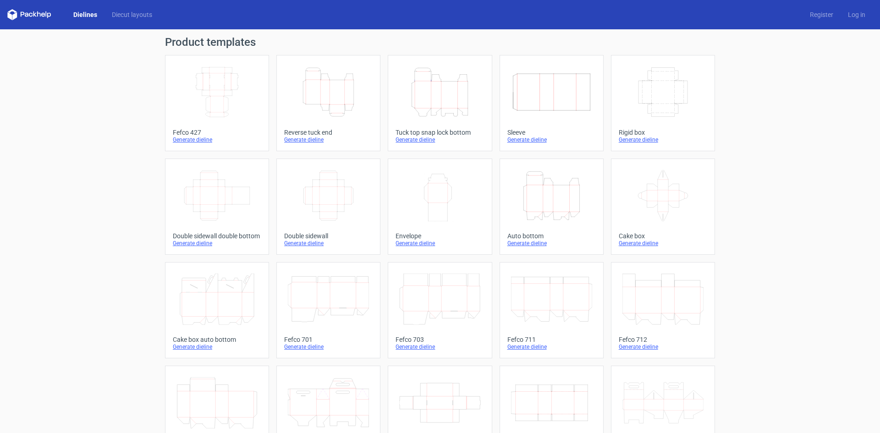
click at [226, 111] on icon "Width Depth Height" at bounding box center [217, 91] width 81 height 51
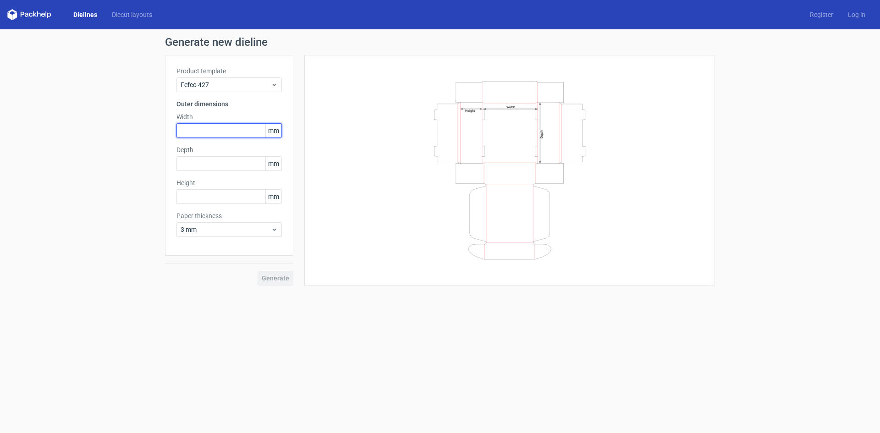
click at [215, 133] on input "text" at bounding box center [229, 130] width 105 height 15
type input "430"
type input "320"
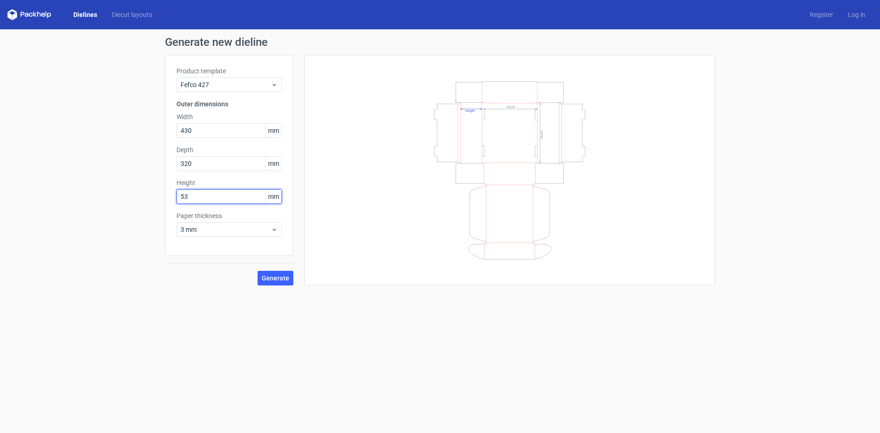
type input "53"
click at [276, 272] on button "Generate" at bounding box center [276, 278] width 36 height 15
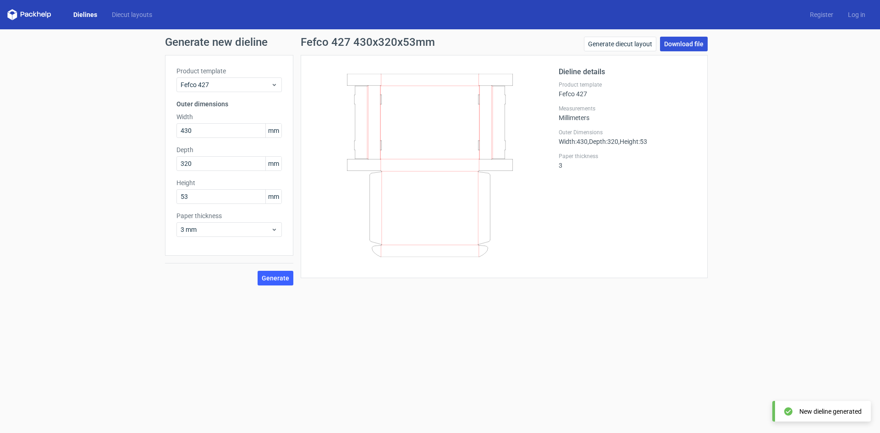
click at [681, 44] on link "Download file" at bounding box center [684, 44] width 48 height 15
click at [676, 41] on link "Download file" at bounding box center [684, 44] width 48 height 15
click at [28, 14] on icon at bounding box center [29, 14] width 44 height 11
click at [39, 16] on icon at bounding box center [29, 14] width 44 height 11
click at [125, 12] on link "Diecut layouts" at bounding box center [132, 14] width 55 height 9
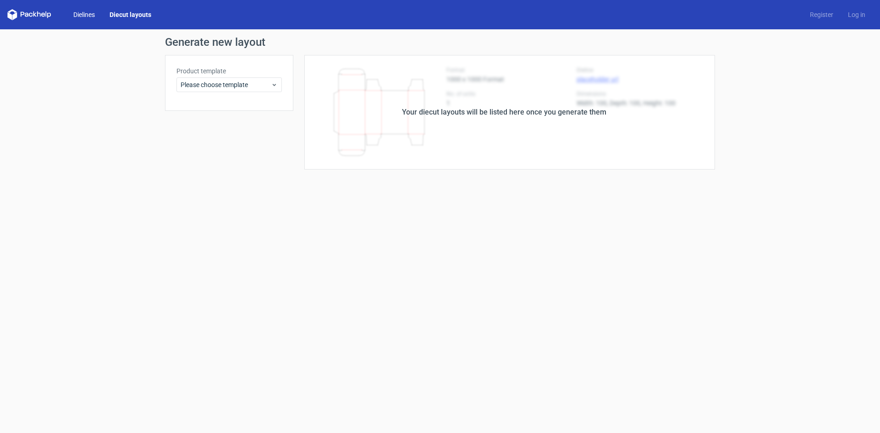
click at [91, 15] on link "Dielines" at bounding box center [84, 14] width 36 height 9
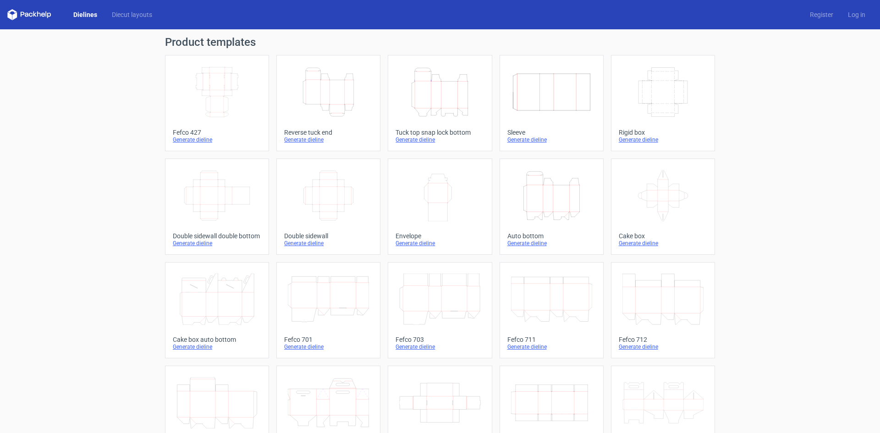
click at [482, 93] on link "Height Depth Width Tuck top snap lock bottom Generate dieline" at bounding box center [440, 103] width 104 height 96
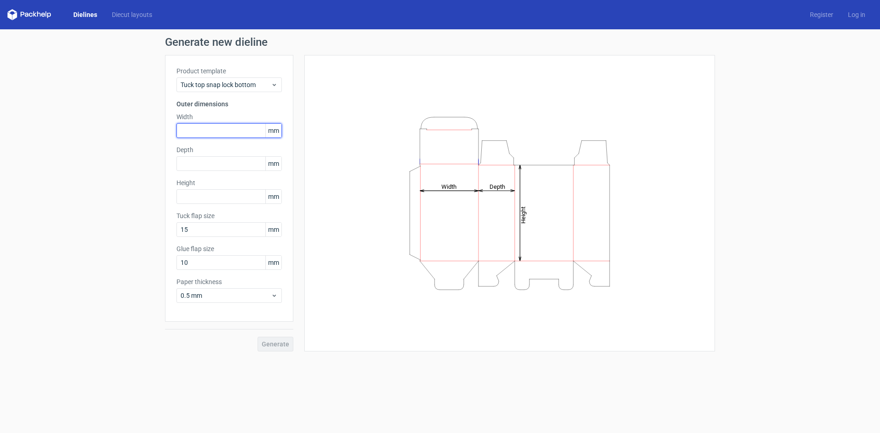
click at [211, 131] on input "text" at bounding box center [229, 130] width 105 height 15
type input "200"
click at [185, 157] on input "text" at bounding box center [229, 163] width 105 height 15
type input "200"
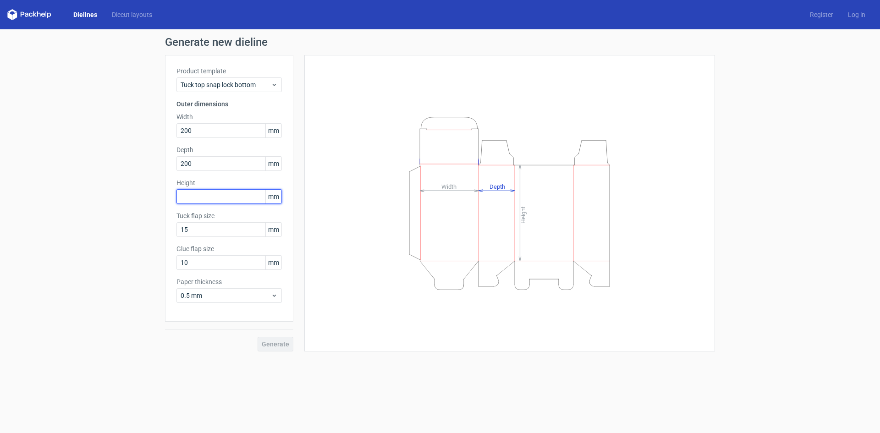
click at [211, 198] on input "text" at bounding box center [229, 196] width 105 height 15
type input "150"
click at [277, 344] on span "Generate" at bounding box center [276, 344] width 28 height 6
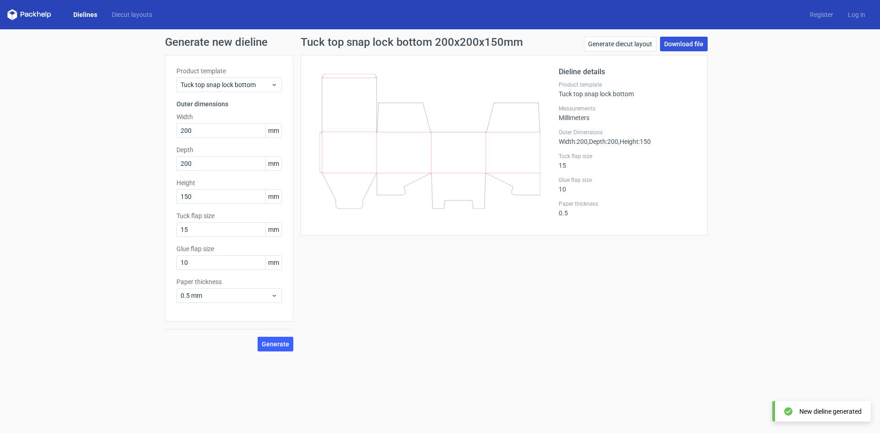
click at [669, 48] on link "Download file" at bounding box center [684, 44] width 48 height 15
click at [823, 16] on link "Register" at bounding box center [822, 14] width 38 height 9
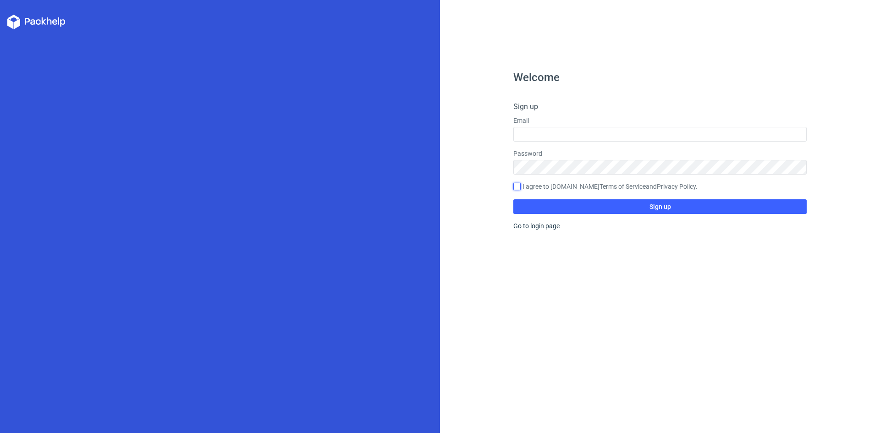
click at [518, 188] on input "I agree to [DOMAIN_NAME] Terms of Service and Privacy Policy ." at bounding box center [517, 186] width 7 height 7
checkbox input "true"
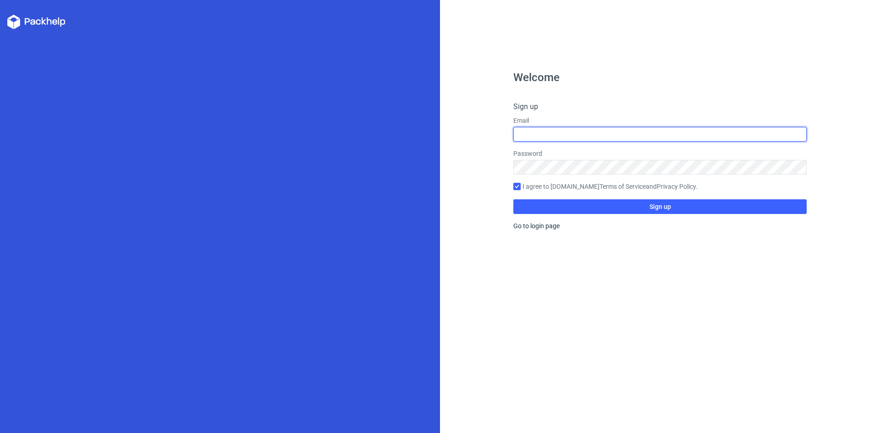
click at [540, 131] on input "text" at bounding box center [660, 134] width 293 height 15
type input "designideaidea@gmail.com"
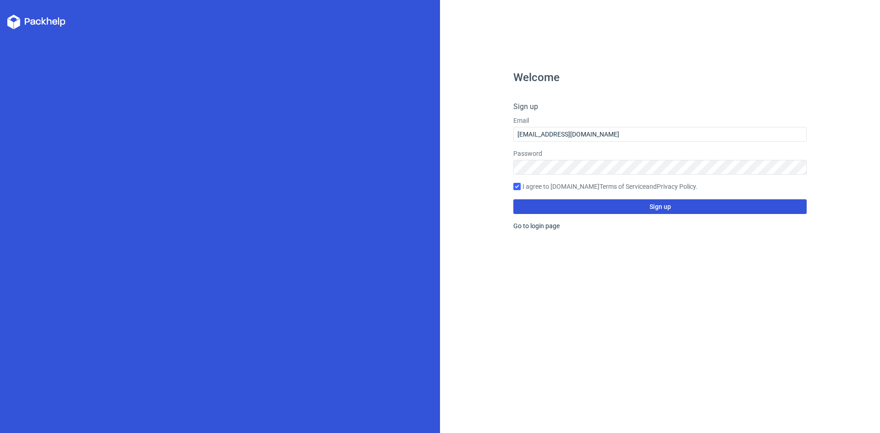
click at [653, 207] on span "Sign up" at bounding box center [661, 207] width 22 height 6
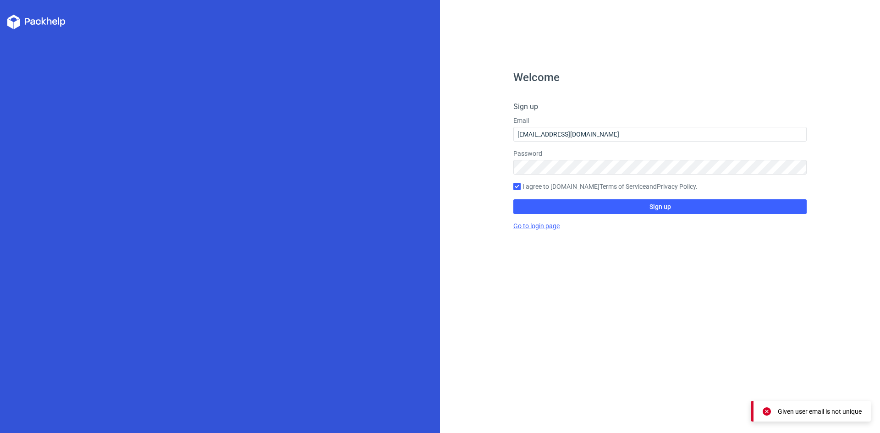
click at [539, 227] on link "Go to login page" at bounding box center [537, 225] width 46 height 7
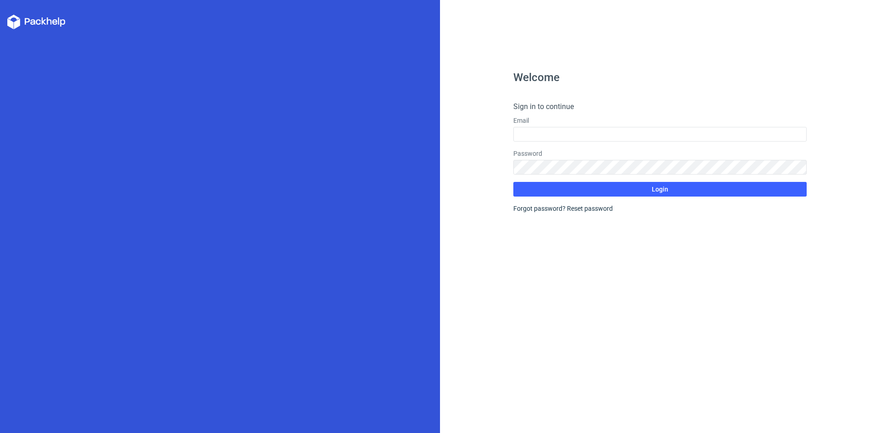
click at [539, 207] on div "Forgot password? Reset password" at bounding box center [660, 208] width 293 height 9
click at [552, 201] on form "Sign in to continue Email Password Login Forgot password? Reset password" at bounding box center [660, 157] width 293 height 112
click at [34, 22] on icon at bounding box center [32, 22] width 5 height 6
click at [545, 110] on h4 "Sign in to continue" at bounding box center [660, 106] width 293 height 11
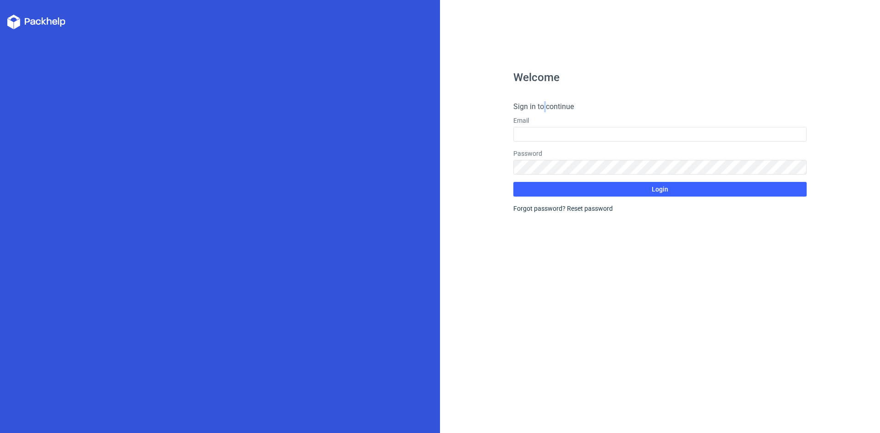
click at [545, 110] on h4 "Sign in to continue" at bounding box center [660, 106] width 293 height 11
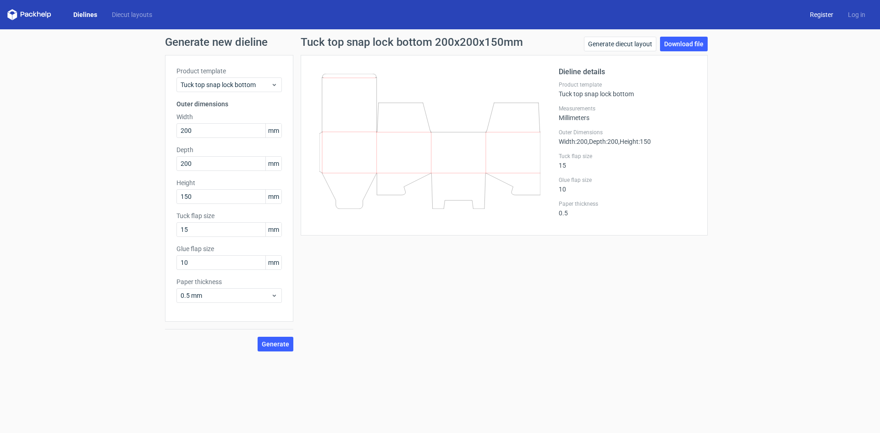
click at [822, 16] on link "Register" at bounding box center [822, 14] width 38 height 9
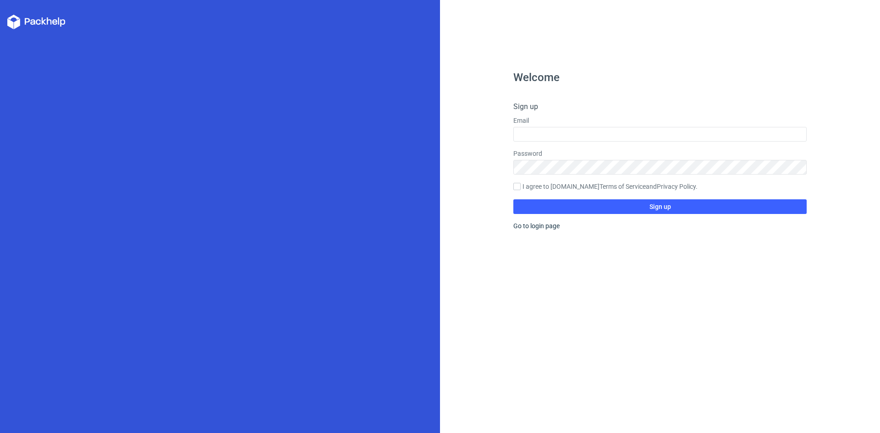
click at [836, 28] on div "Welcome Sign up Email Password I agree to Packhelp.com Terms of Service and Pri…" at bounding box center [660, 216] width 440 height 433
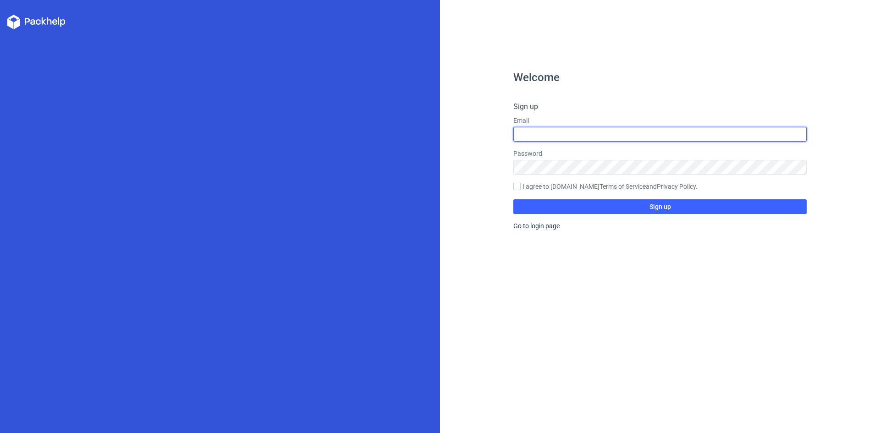
click at [576, 136] on input "text" at bounding box center [660, 134] width 293 height 15
type input "designideaidea@gmail.com"
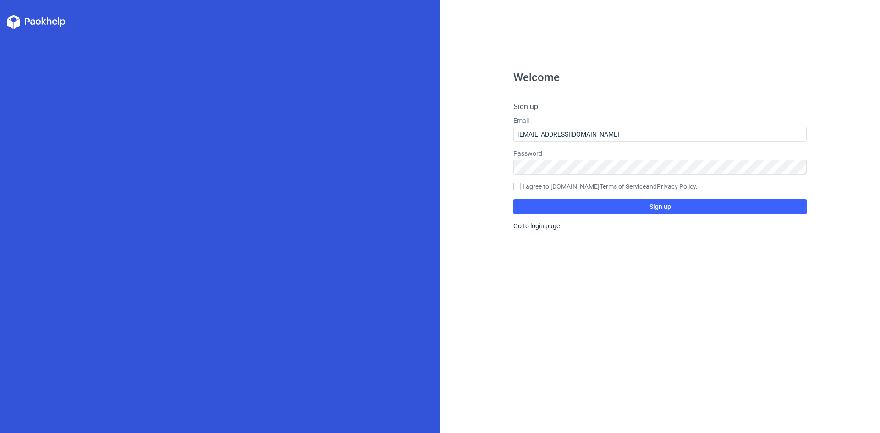
click at [561, 187] on label "I agree to [DOMAIN_NAME] Terms of Service and Privacy Policy ." at bounding box center [660, 187] width 293 height 10
click at [521, 187] on input "I agree to [DOMAIN_NAME] Terms of Service and Privacy Policy ." at bounding box center [517, 186] width 7 height 7
checkbox input "true"
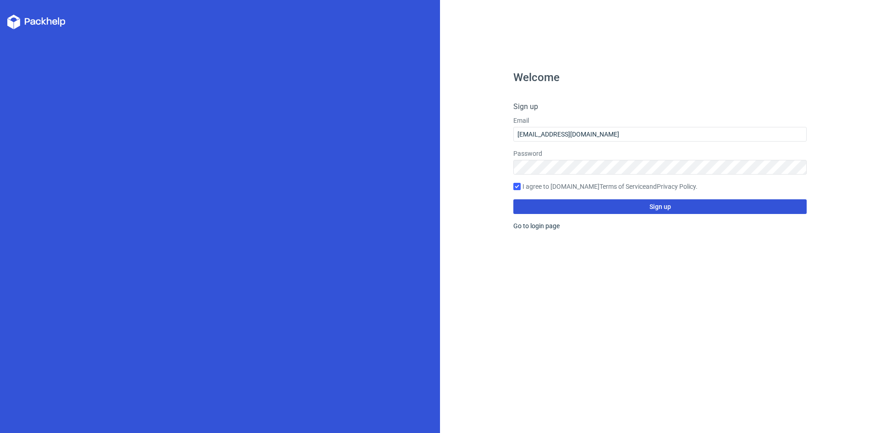
click at [667, 206] on span "Sign up" at bounding box center [661, 207] width 22 height 6
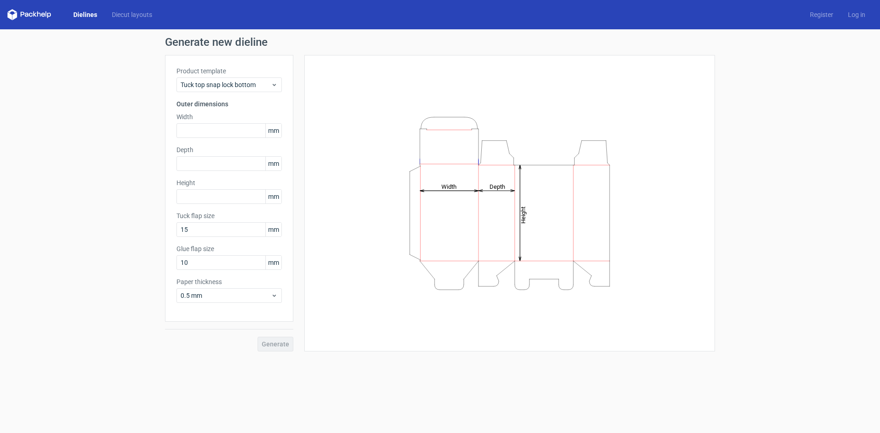
click at [37, 15] on icon at bounding box center [29, 14] width 44 height 11
click at [42, 13] on icon at bounding box center [29, 14] width 44 height 11
click at [9, 15] on polygon at bounding box center [9, 16] width 5 height 8
click at [44, 15] on icon at bounding box center [43, 15] width 4 height 4
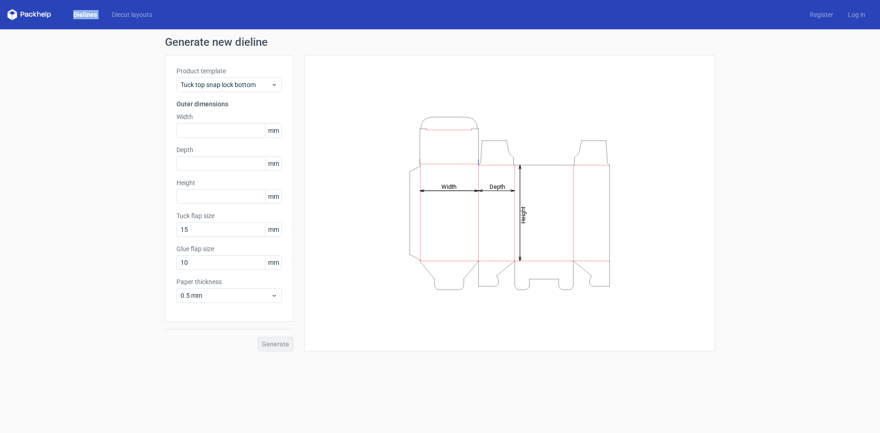
click at [44, 15] on icon at bounding box center [43, 15] width 4 height 4
click at [37, 14] on icon at bounding box center [39, 14] width 4 height 6
click at [84, 13] on link "Dielines" at bounding box center [85, 14] width 39 height 9
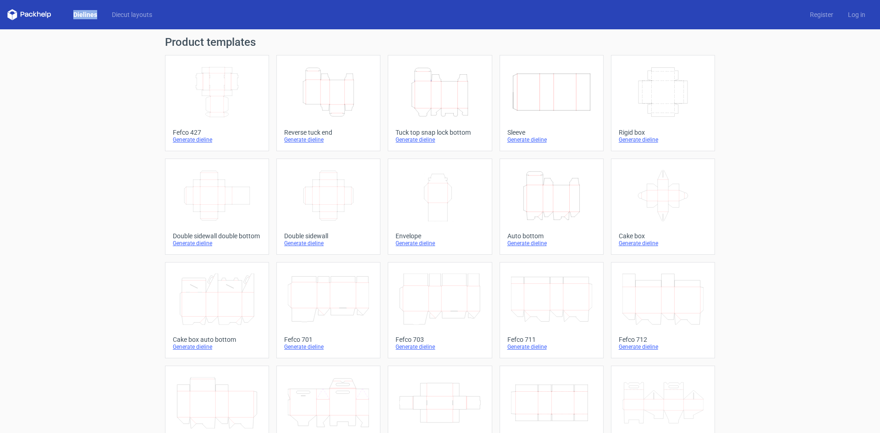
click at [221, 87] on icon "Width Depth Height" at bounding box center [217, 91] width 81 height 51
click at [215, 95] on icon "Width Depth Height" at bounding box center [217, 91] width 81 height 51
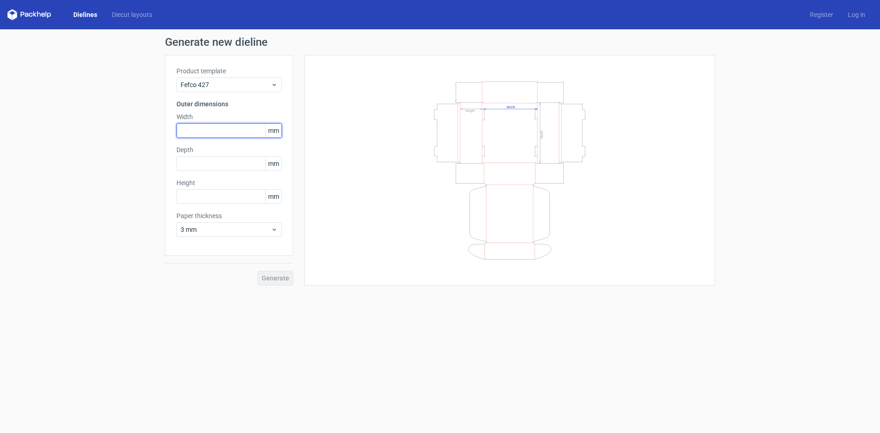
click at [245, 127] on input "text" at bounding box center [229, 130] width 105 height 15
type input "430"
type input "320"
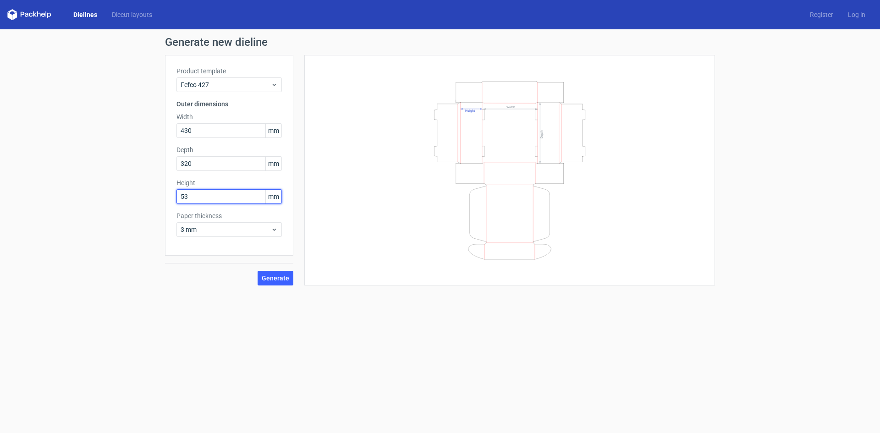
type input "53"
click at [281, 272] on button "Generate" at bounding box center [276, 278] width 36 height 15
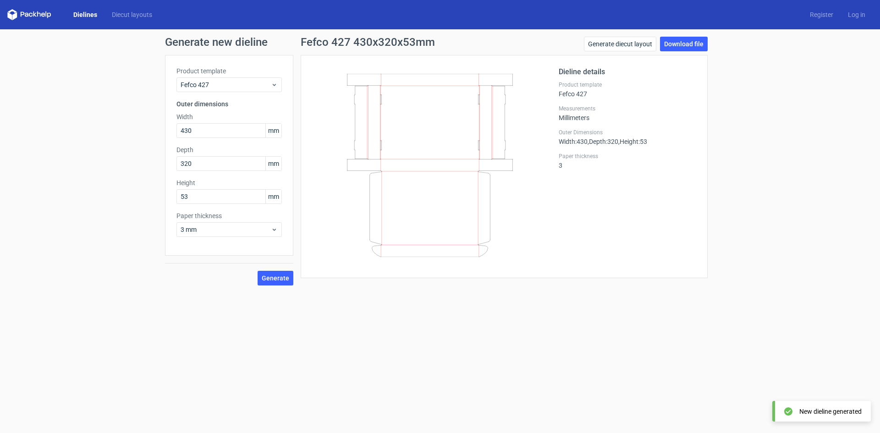
click at [571, 154] on label "Paper thickness" at bounding box center [628, 156] width 138 height 7
click at [674, 44] on link "Download file" at bounding box center [684, 44] width 48 height 15
click at [481, 123] on icon at bounding box center [430, 165] width 221 height 183
click at [612, 45] on link "Generate diecut layout" at bounding box center [620, 44] width 72 height 15
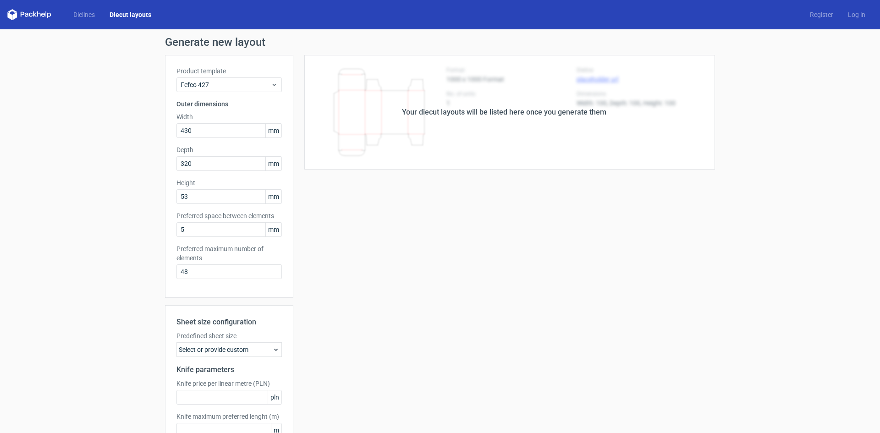
click at [124, 13] on link "Diecut layouts" at bounding box center [130, 14] width 56 height 9
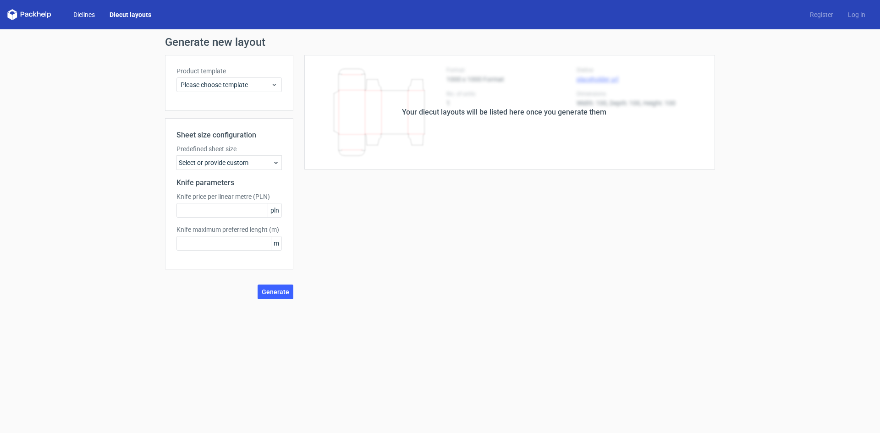
click at [82, 13] on link "Dielines" at bounding box center [84, 14] width 36 height 9
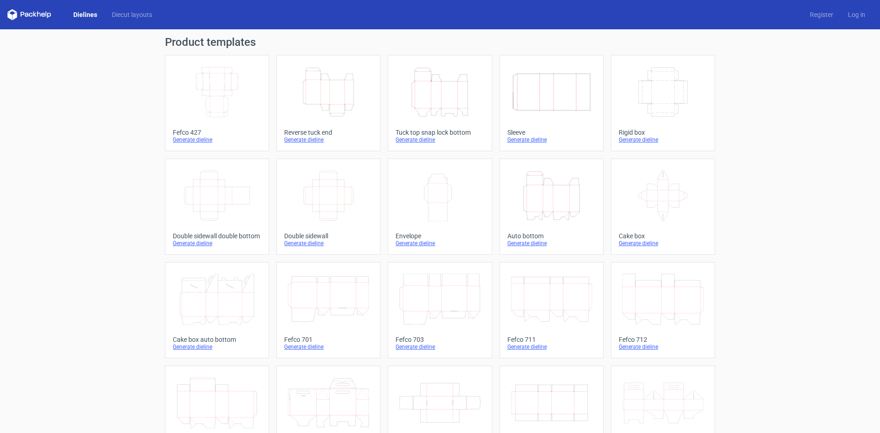
click at [331, 97] on icon "Height Depth Width" at bounding box center [328, 91] width 81 height 51
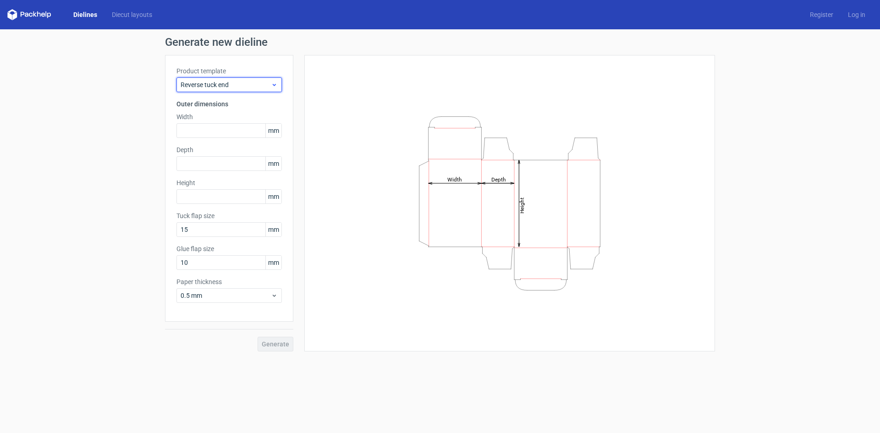
click at [249, 84] on span "Reverse tuck end" at bounding box center [226, 84] width 90 height 9
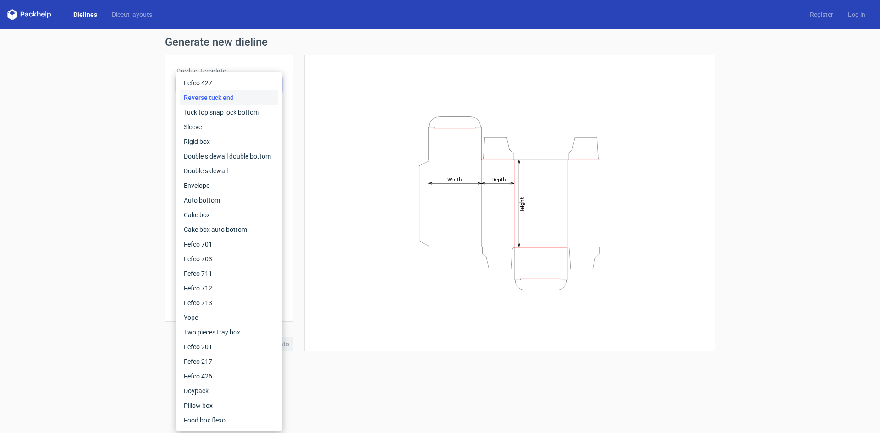
click at [243, 99] on div "Reverse tuck end" at bounding box center [229, 97] width 98 height 15
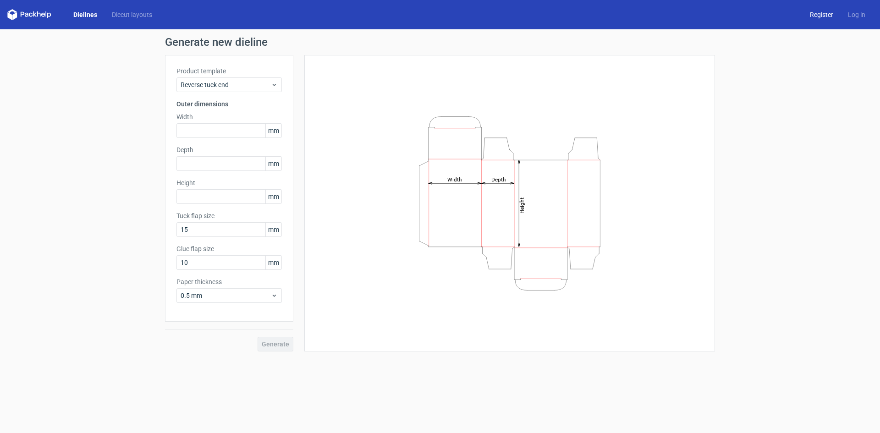
click at [825, 17] on link "Register" at bounding box center [822, 14] width 38 height 9
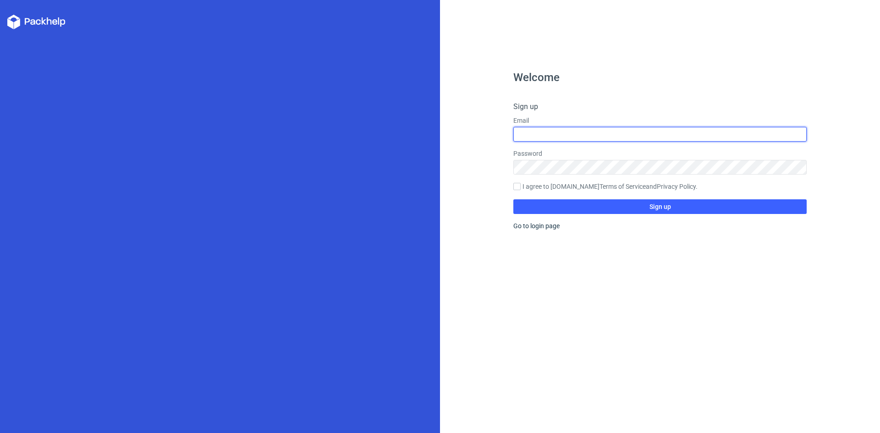
click at [565, 137] on input "text" at bounding box center [660, 134] width 293 height 15
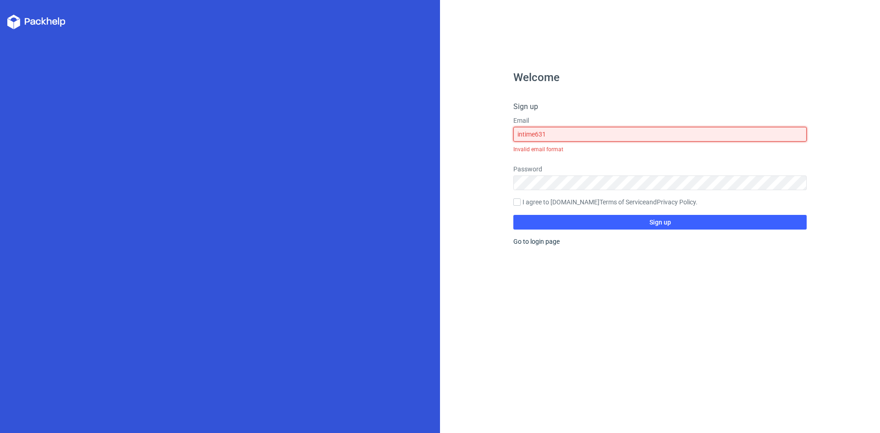
click at [565, 137] on input "intime631" at bounding box center [660, 134] width 293 height 15
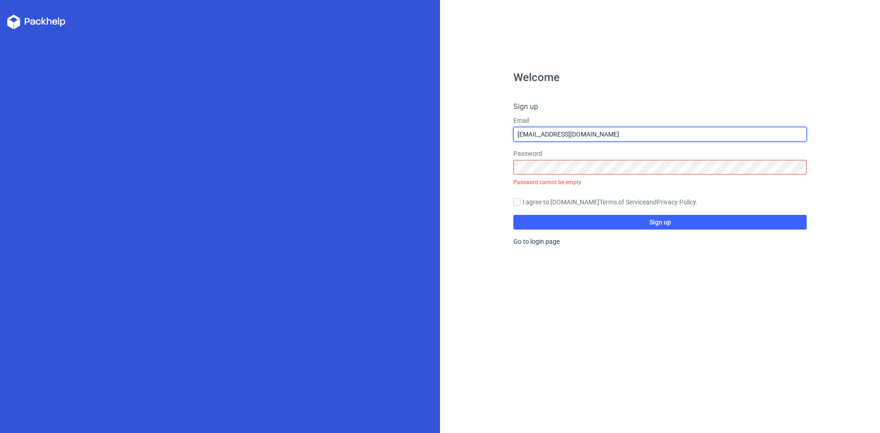
type input "[EMAIL_ADDRESS][DOMAIN_NAME]"
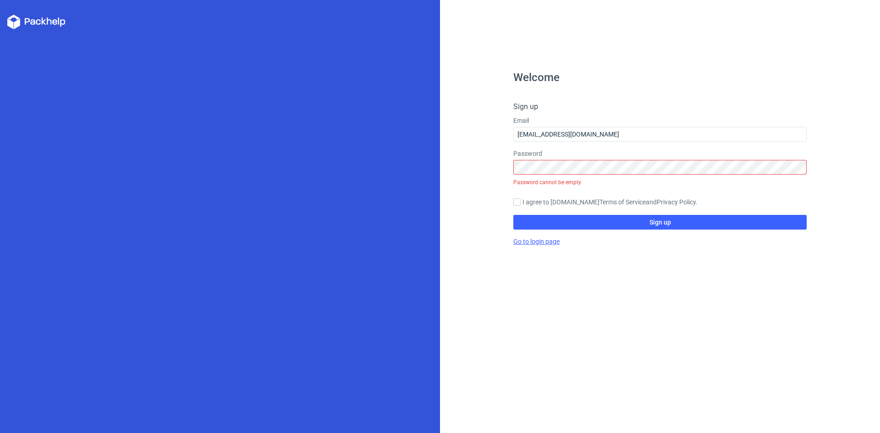
click at [532, 240] on link "Go to login page" at bounding box center [537, 241] width 46 height 7
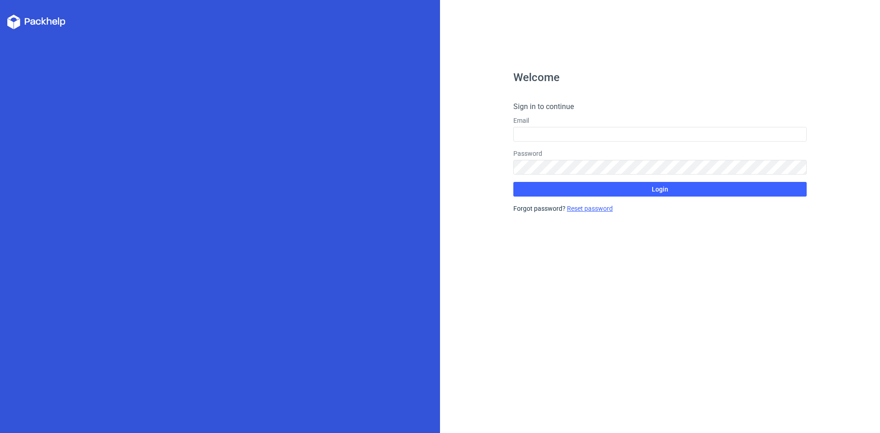
click at [585, 210] on link "Reset password" at bounding box center [590, 208] width 46 height 7
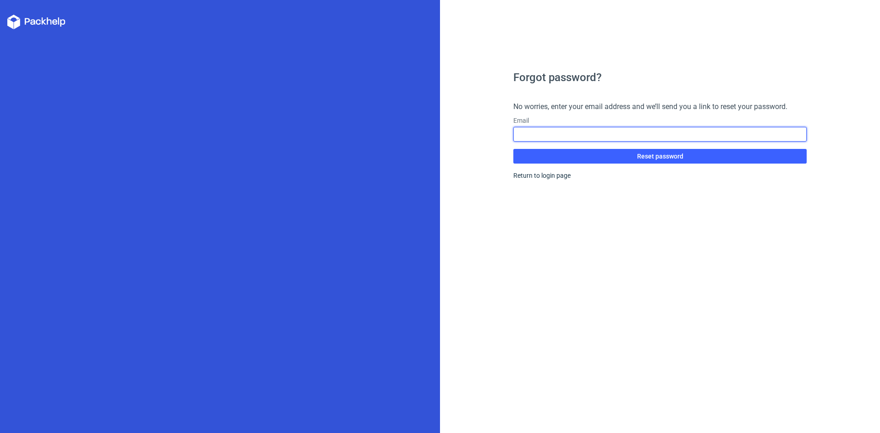
click at [588, 130] on input "text" at bounding box center [660, 134] width 293 height 15
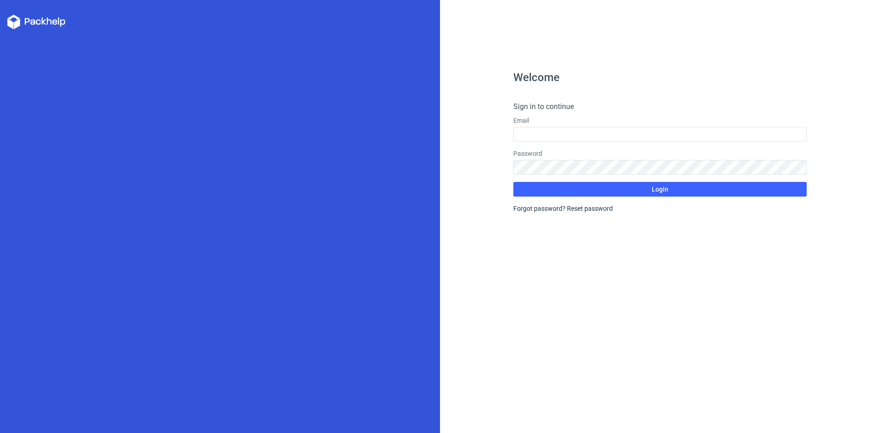
click at [541, 107] on h4 "Sign in to continue" at bounding box center [660, 106] width 293 height 11
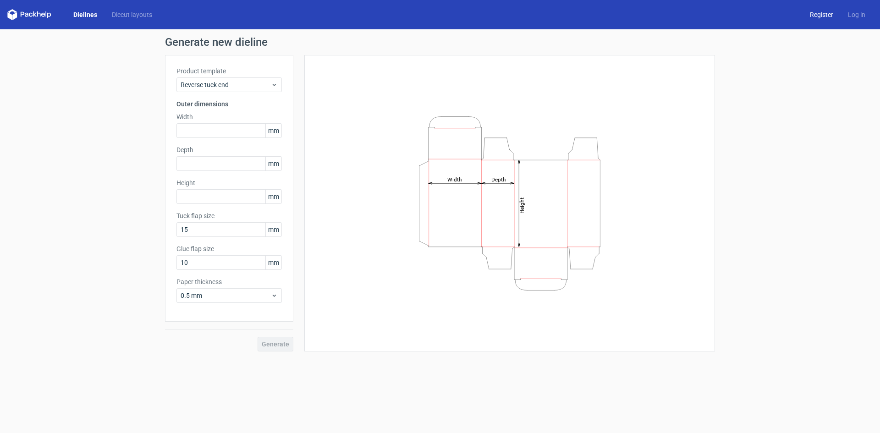
click at [823, 16] on link "Register" at bounding box center [822, 14] width 38 height 9
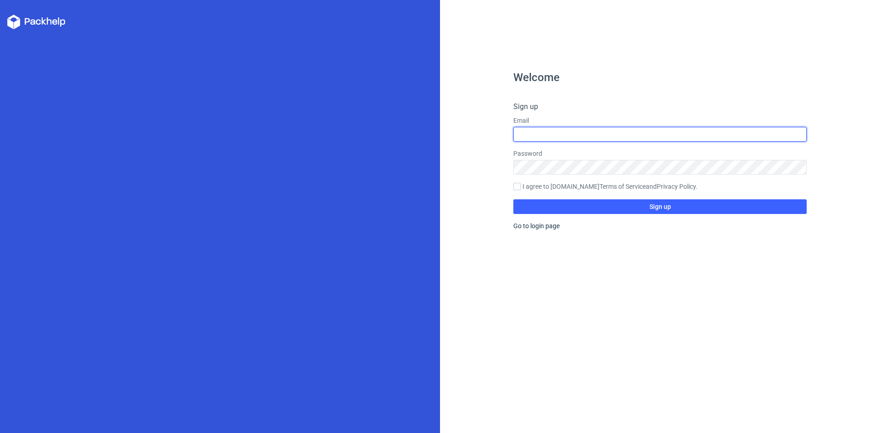
click at [546, 134] on input "text" at bounding box center [660, 134] width 293 height 15
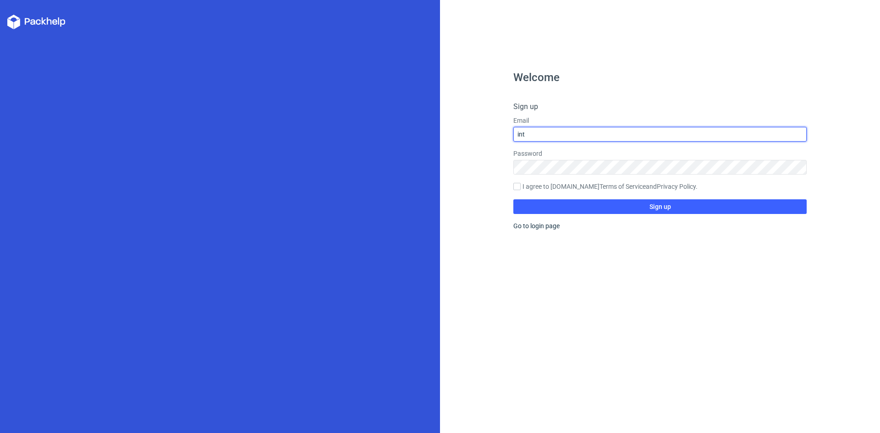
type input "[EMAIL_ADDRESS][DOMAIN_NAME]"
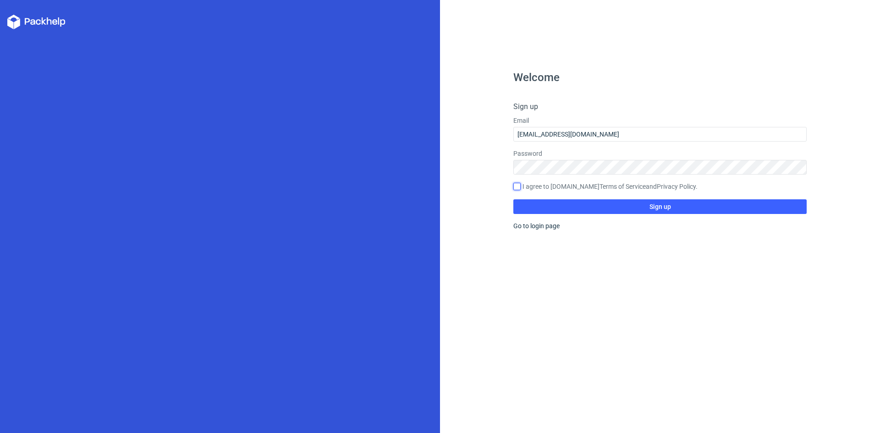
click at [518, 186] on input "I agree to [DOMAIN_NAME] Terms of Service and Privacy Policy ." at bounding box center [517, 186] width 7 height 7
checkbox input "true"
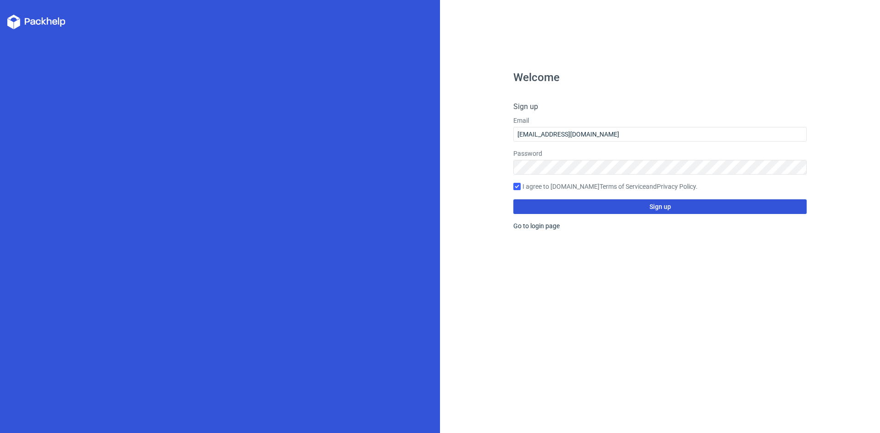
click at [677, 210] on button "Sign up" at bounding box center [660, 206] width 293 height 15
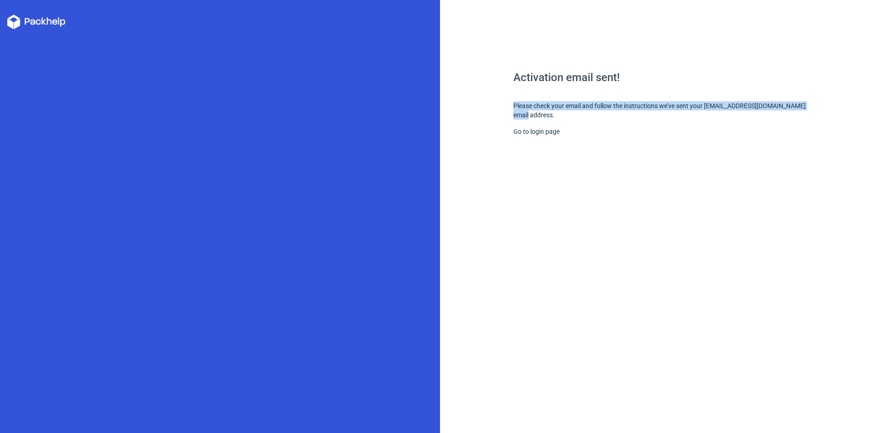
drag, startPoint x: 514, startPoint y: 106, endPoint x: 546, endPoint y: 117, distance: 33.8
click at [546, 117] on div "Activation email sent! Please check your email and follow the instructions we’v…" at bounding box center [660, 252] width 293 height 361
copy div "Please check your email and follow the instructions we’ve sent your [EMAIL_ADDR…"
click at [687, 105] on div "Activation email sent! Please check your email and follow the instructions we’v…" at bounding box center [660, 252] width 293 height 361
click at [552, 132] on link "Go to login page" at bounding box center [537, 131] width 46 height 7
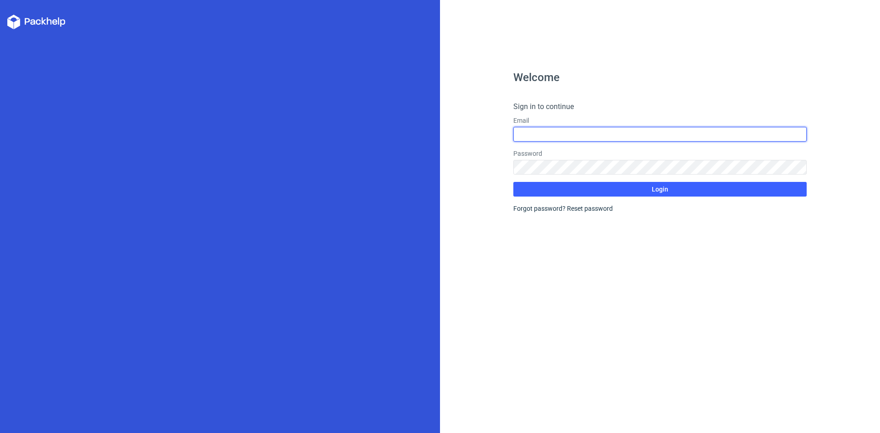
click at [549, 133] on input "text" at bounding box center [660, 134] width 293 height 15
click at [558, 133] on input "text" at bounding box center [660, 134] width 293 height 15
type input "[EMAIL_ADDRESS][DOMAIN_NAME]"
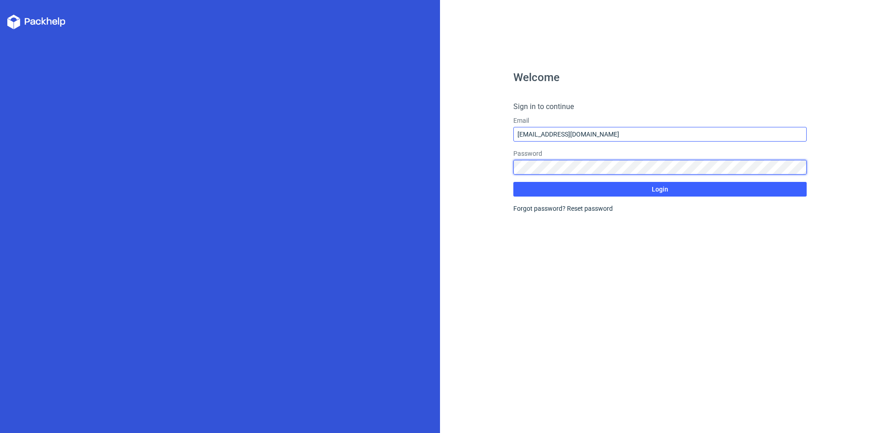
click at [514, 182] on button "Login" at bounding box center [660, 189] width 293 height 15
